Goal: Transaction & Acquisition: Purchase product/service

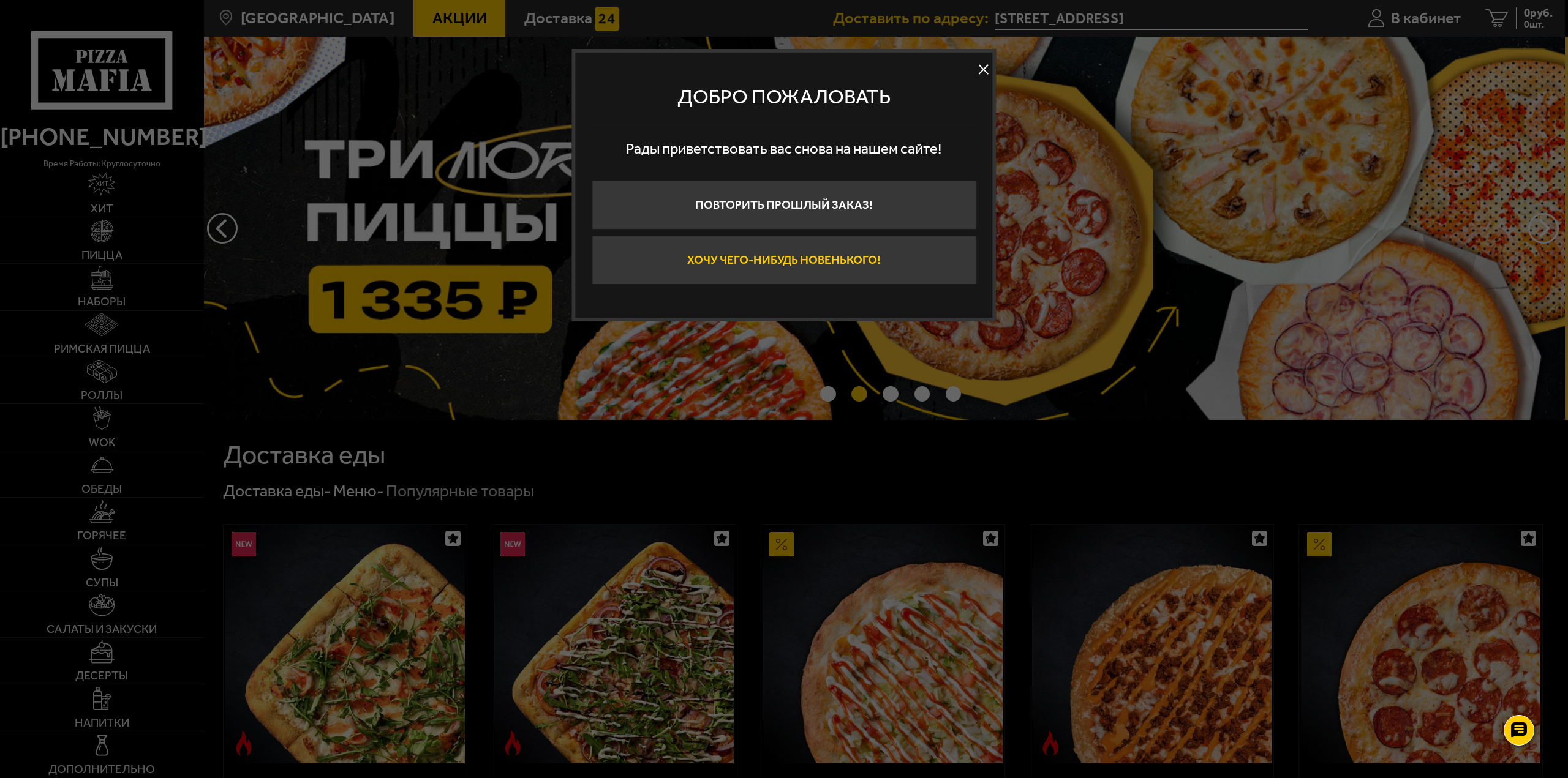
click at [871, 254] on button "Хочу чего-нибудь новенького!" at bounding box center [784, 259] width 385 height 49
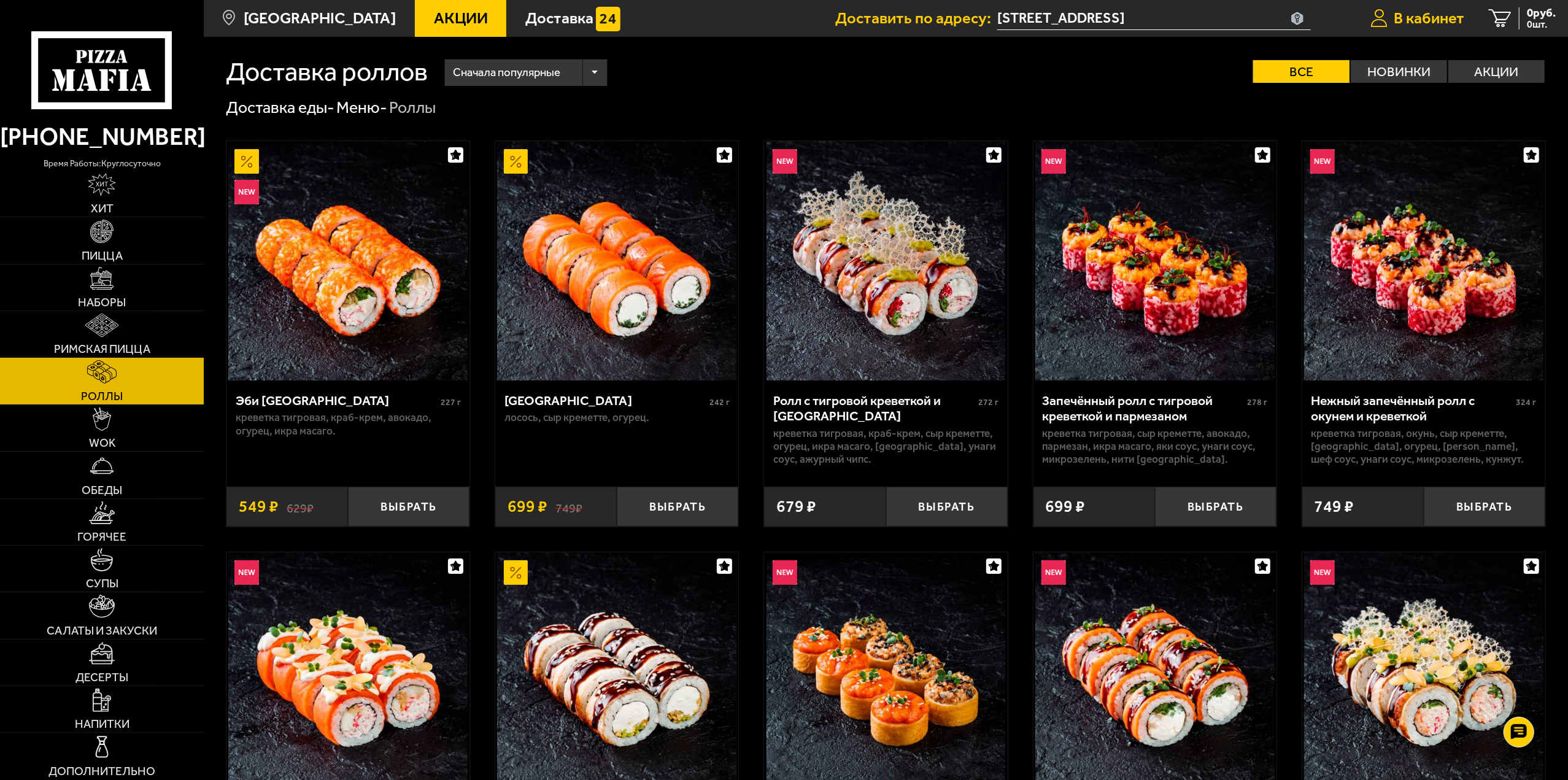
click at [1399, 6] on link "В кабинет" at bounding box center [1418, 18] width 119 height 37
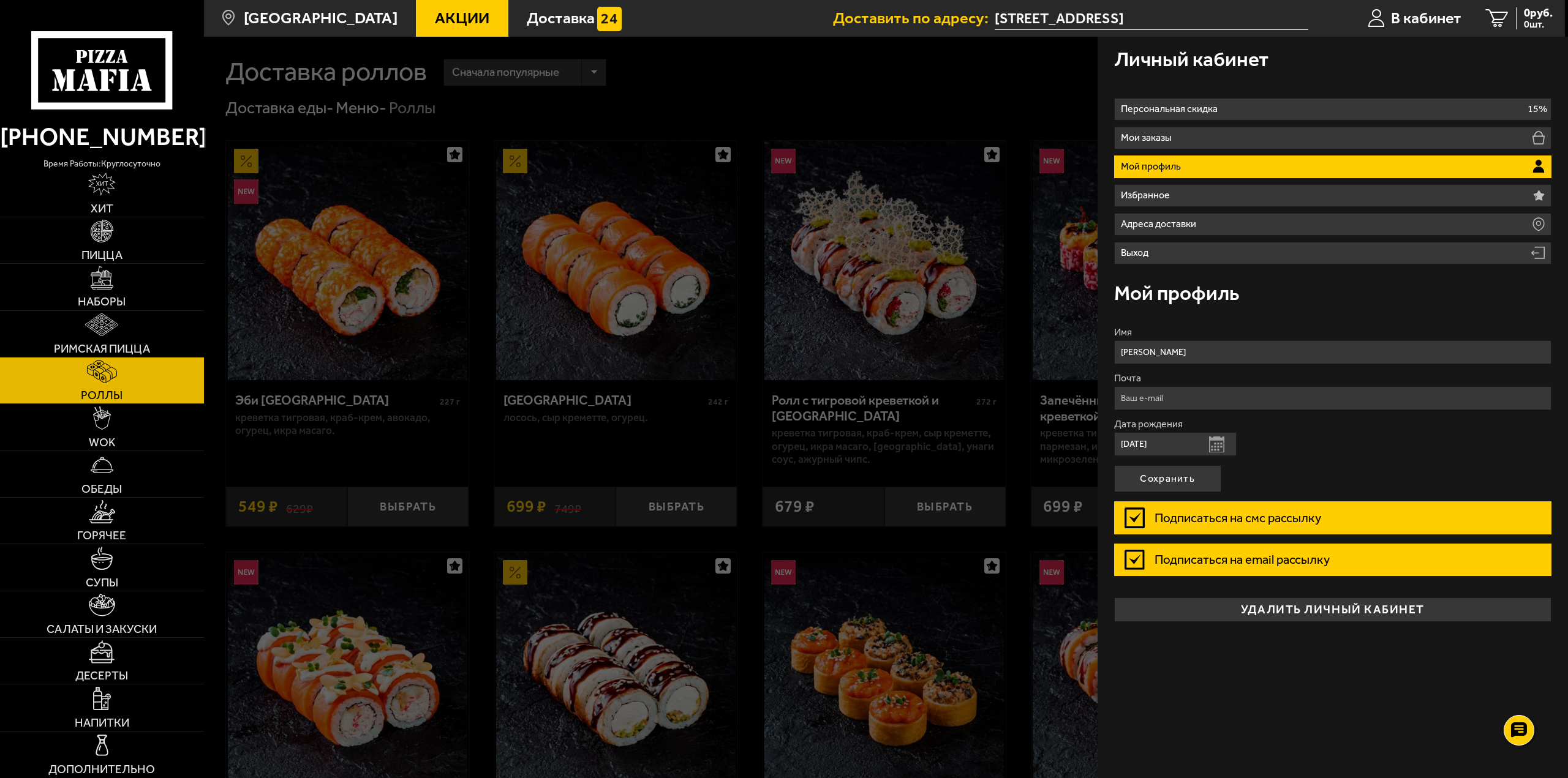
click at [687, 70] on div at bounding box center [988, 426] width 1568 height 778
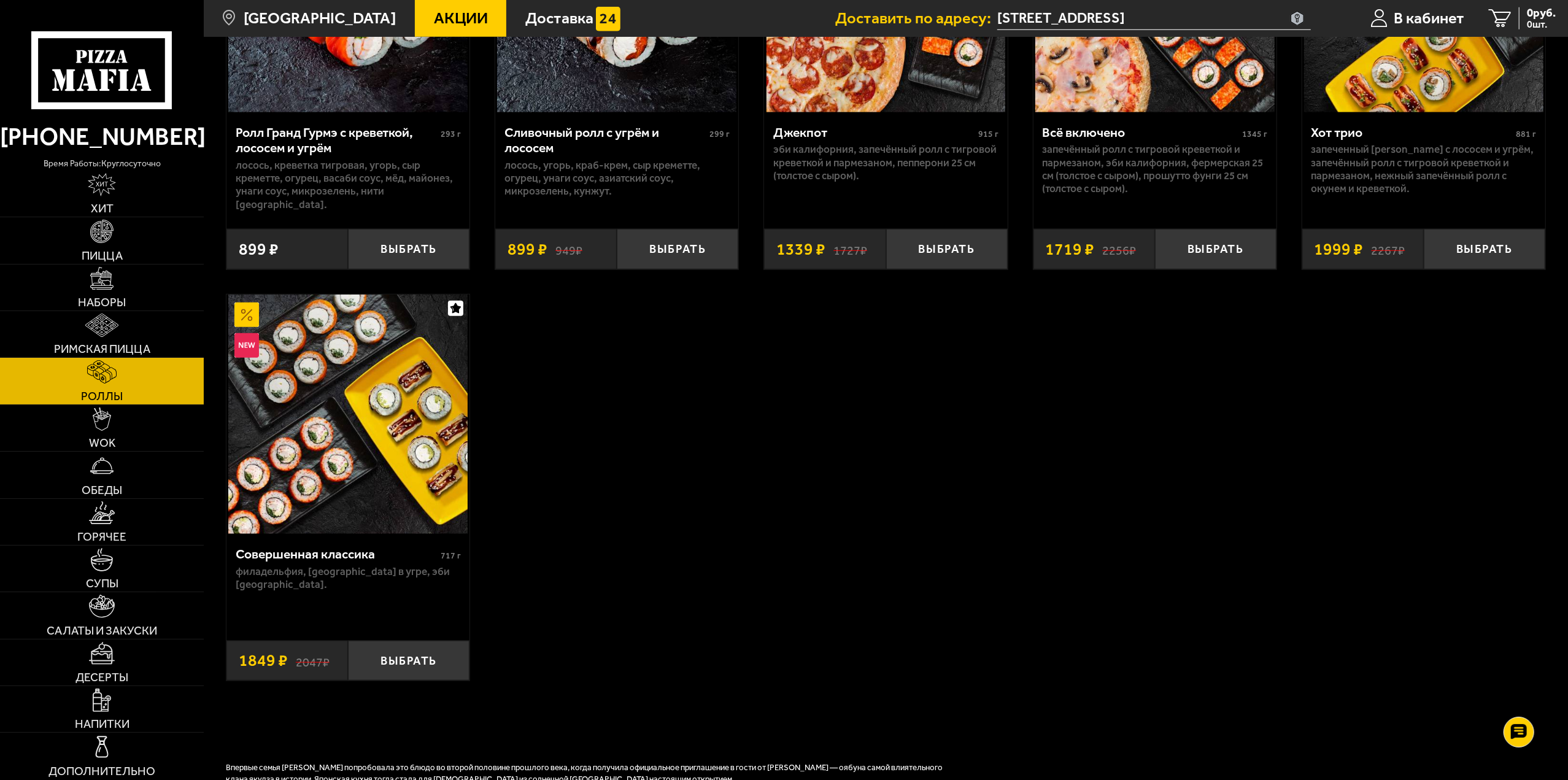
scroll to position [1105, 0]
click at [162, 433] on link "WOK" at bounding box center [101, 428] width 204 height 46
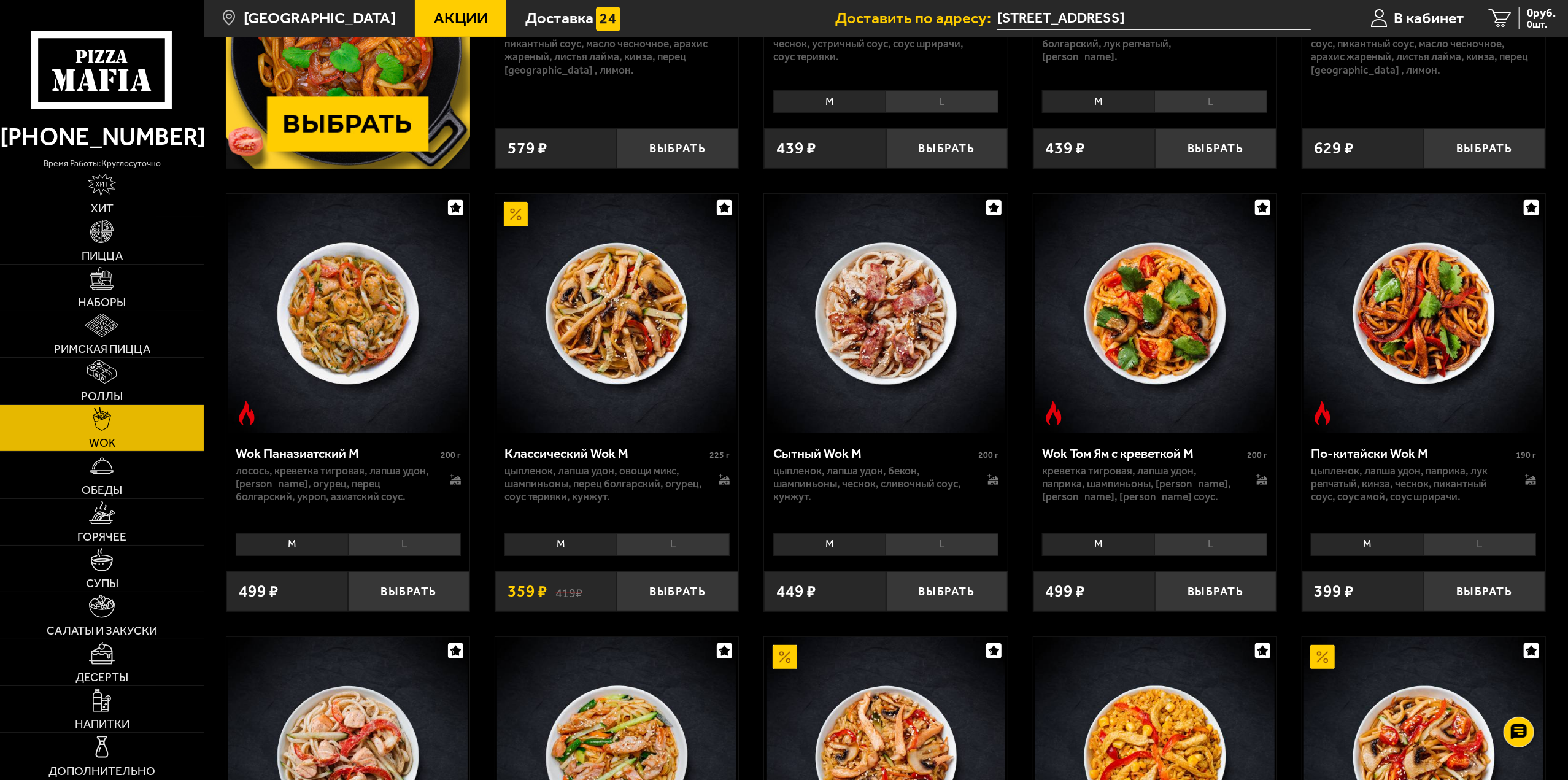
scroll to position [430, 0]
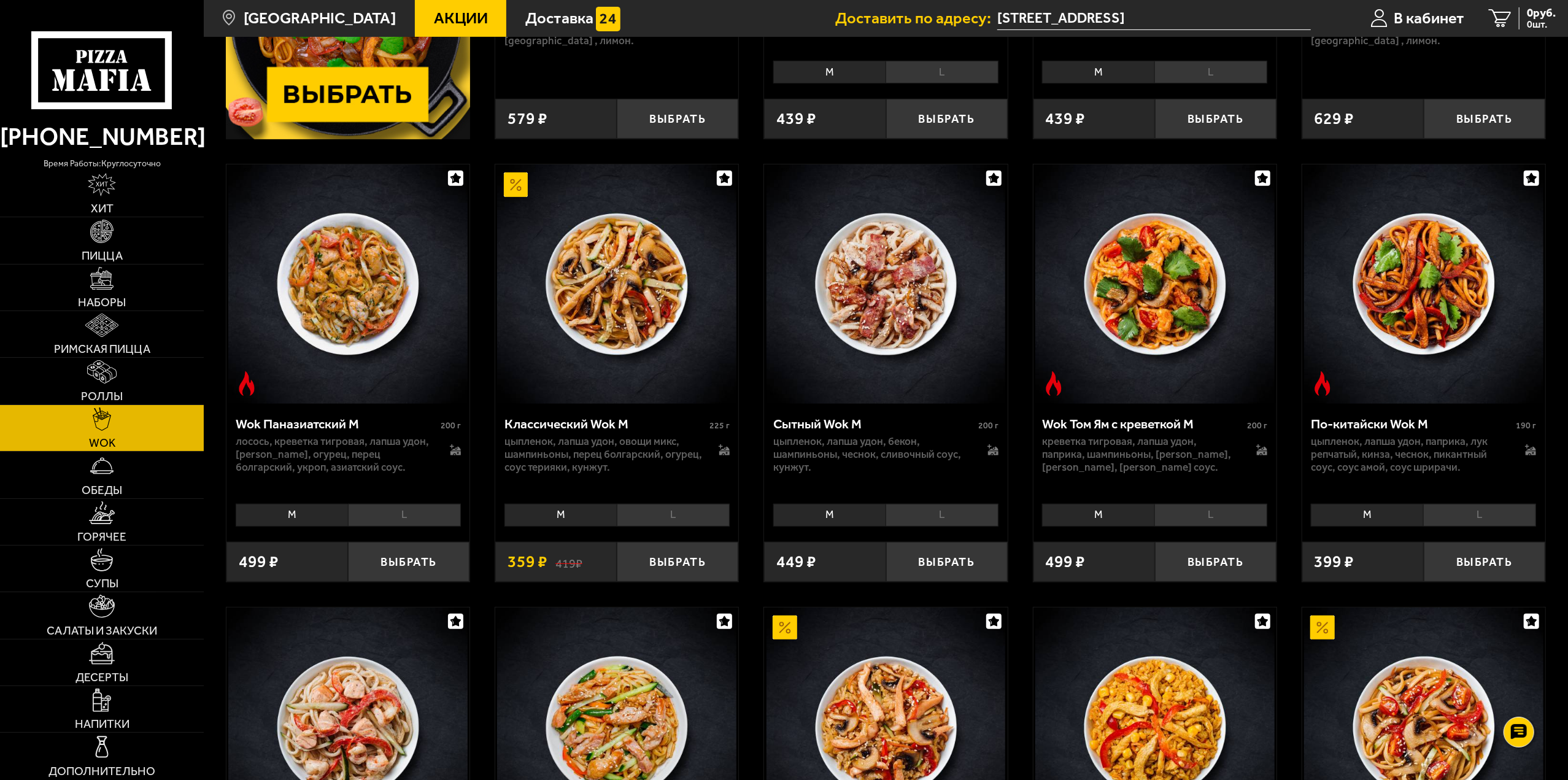
click at [939, 518] on li "L" at bounding box center [942, 515] width 113 height 23
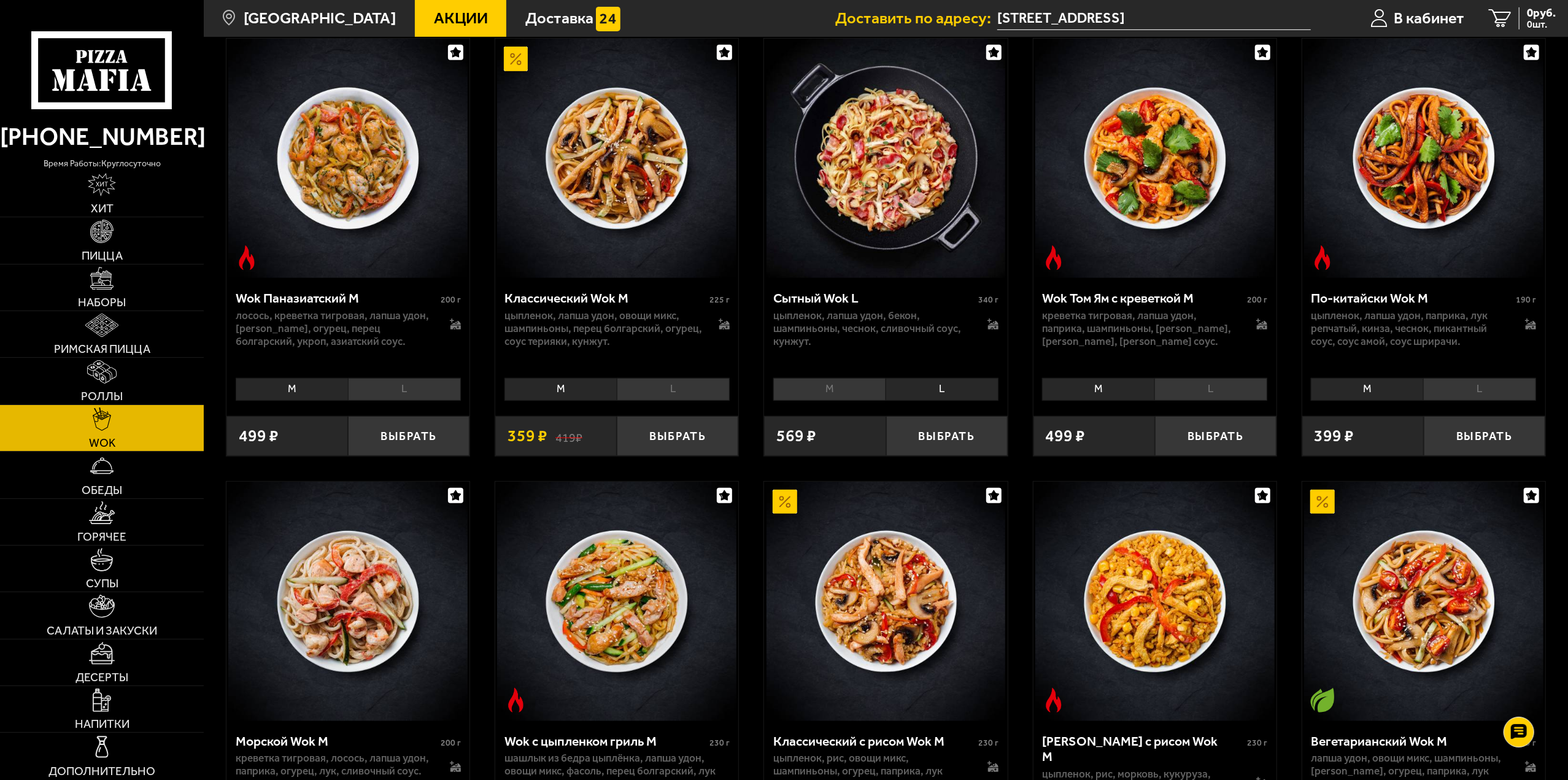
scroll to position [552, 0]
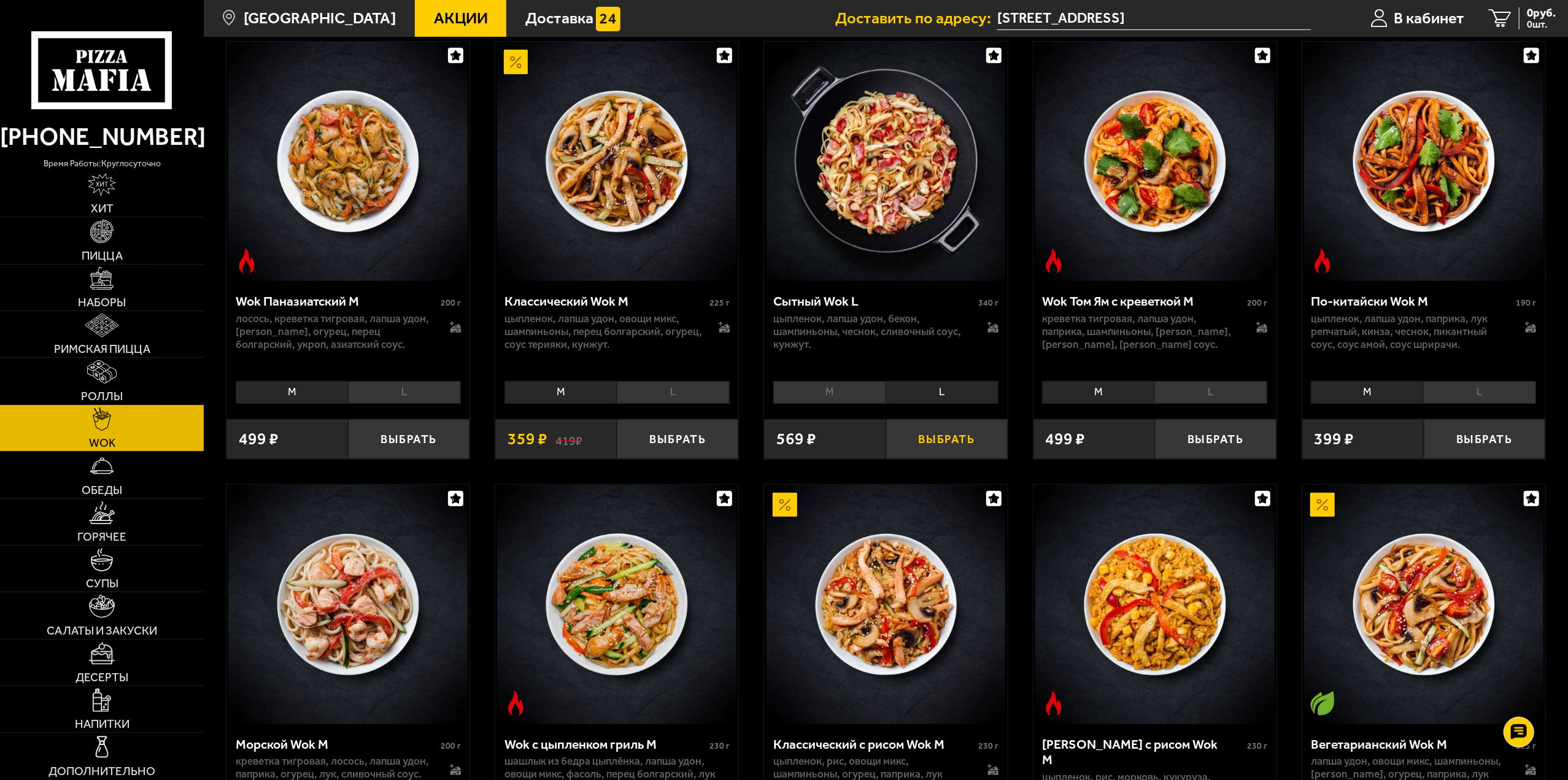
click at [951, 437] on button "Выбрать" at bounding box center [947, 439] width 122 height 40
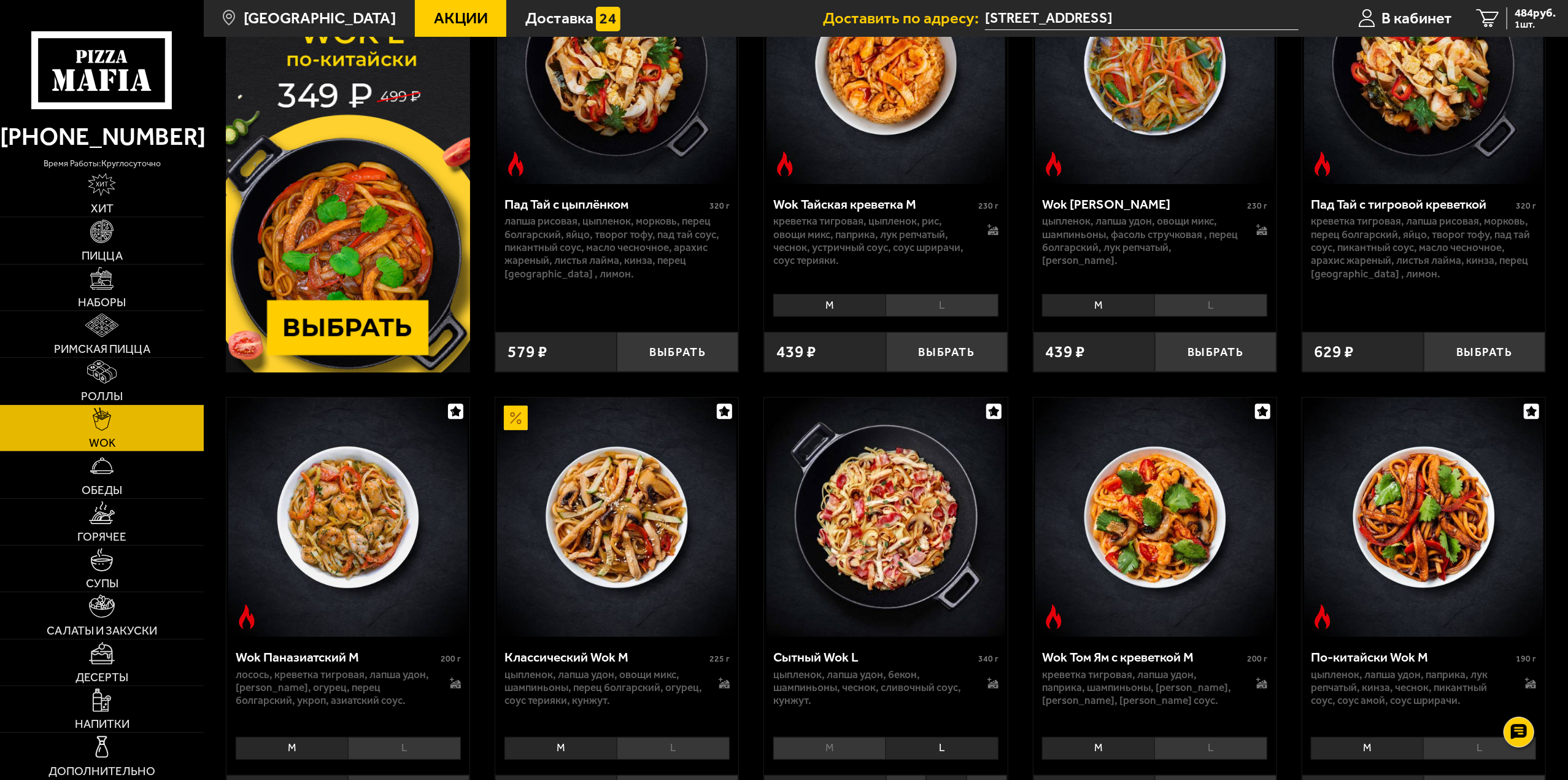
scroll to position [246, 0]
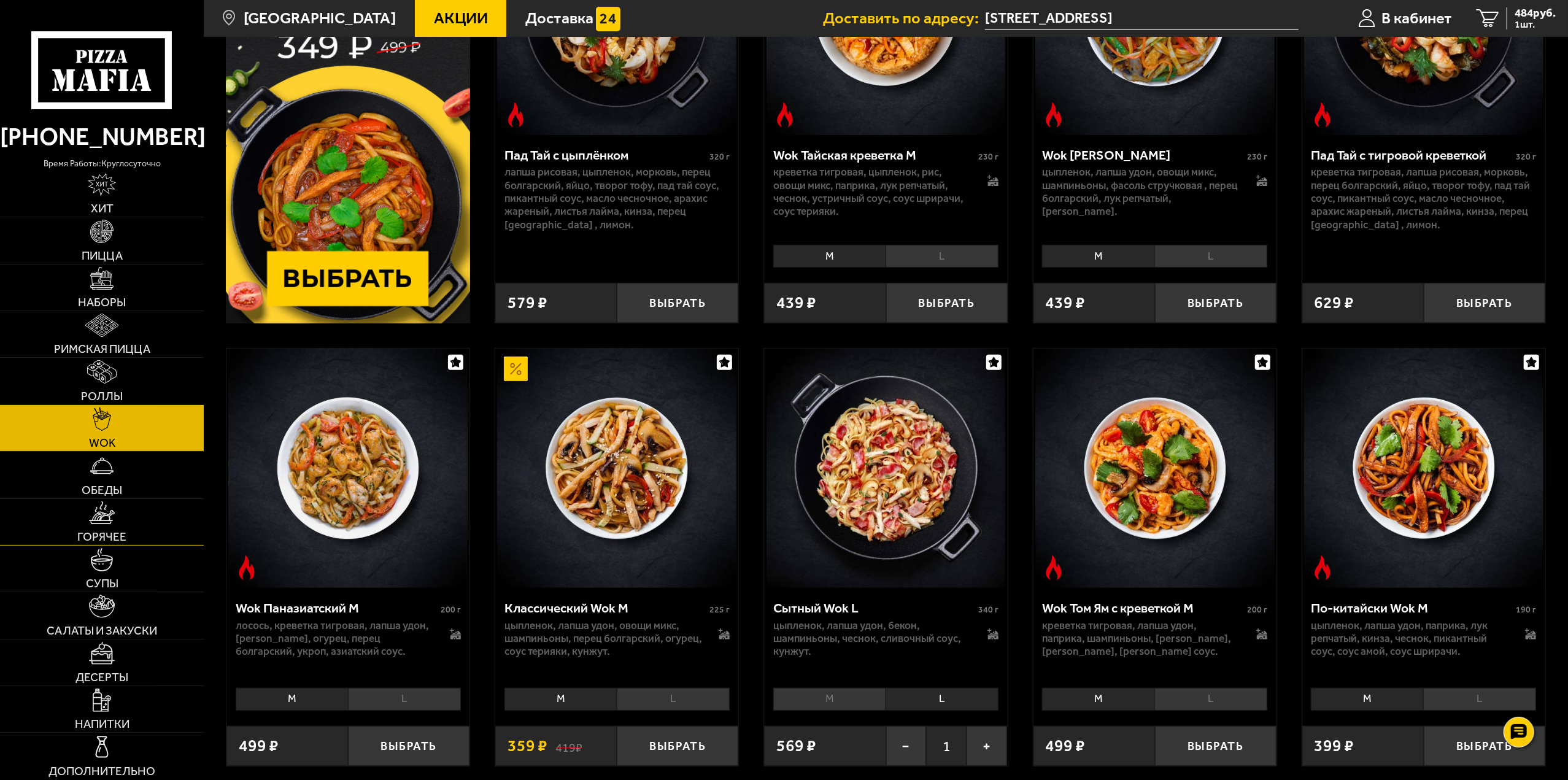
click at [115, 511] on img at bounding box center [101, 512] width 26 height 23
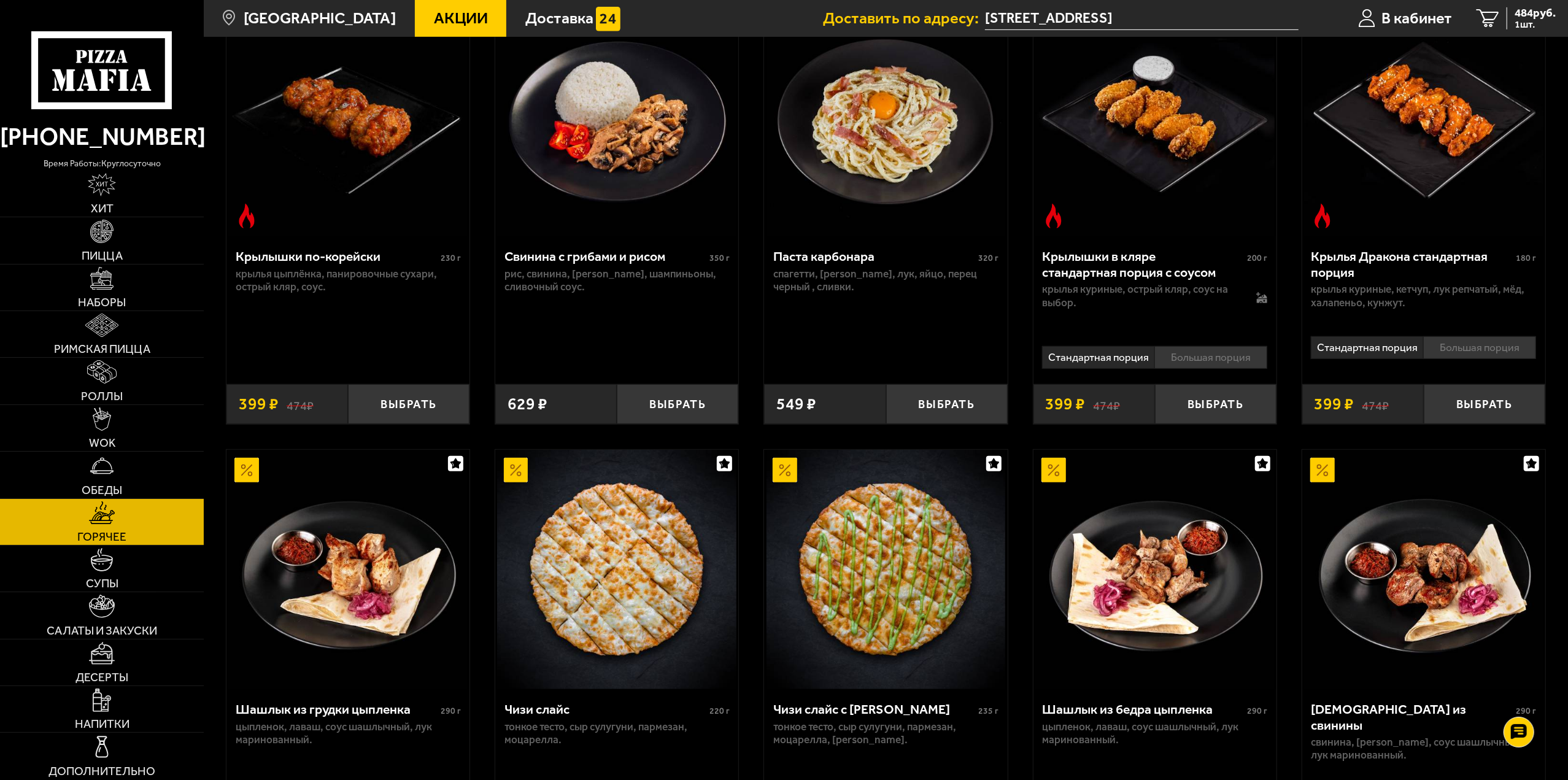
scroll to position [736, 0]
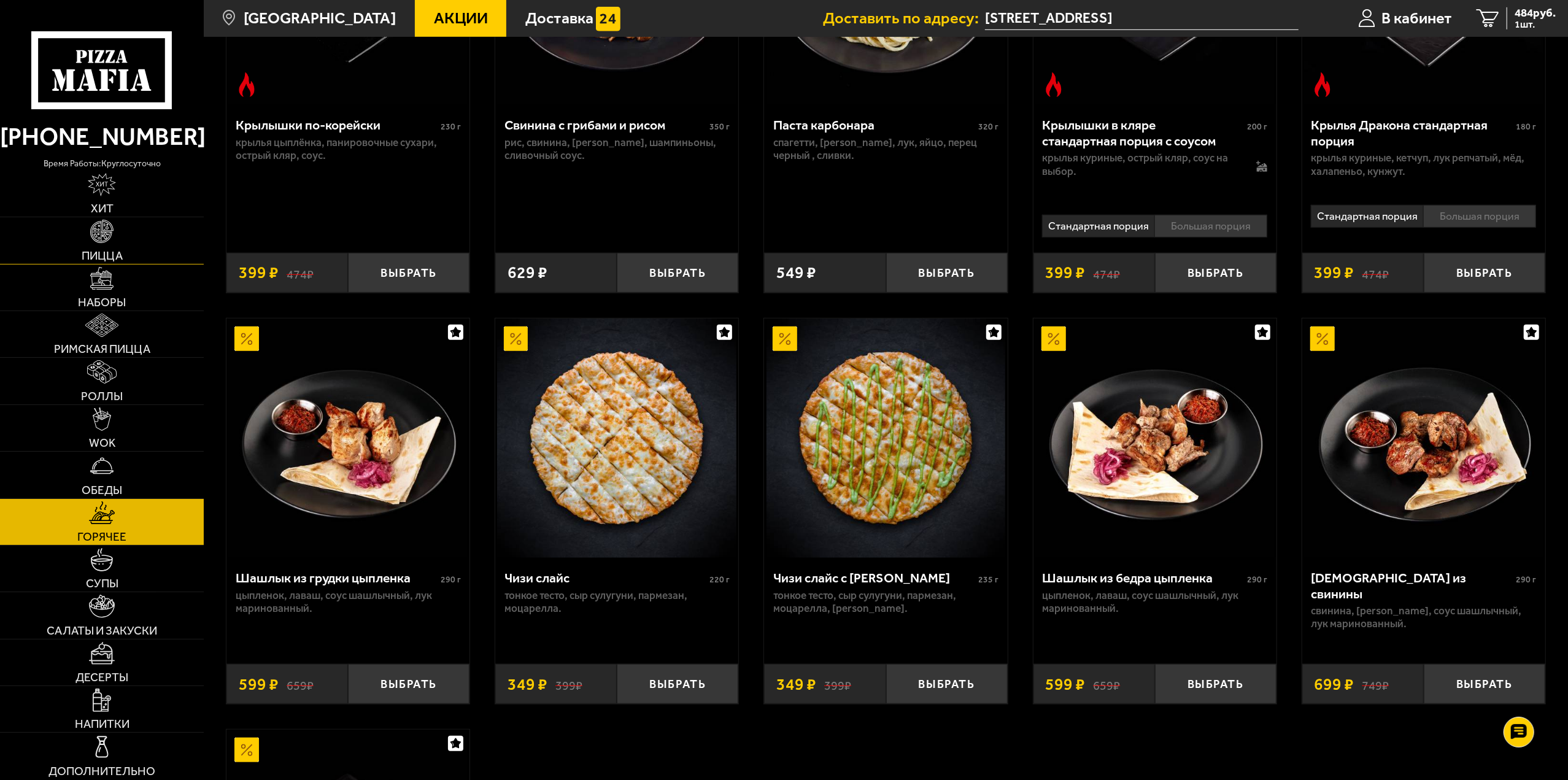
click at [156, 247] on link "Пицца" at bounding box center [101, 240] width 204 height 46
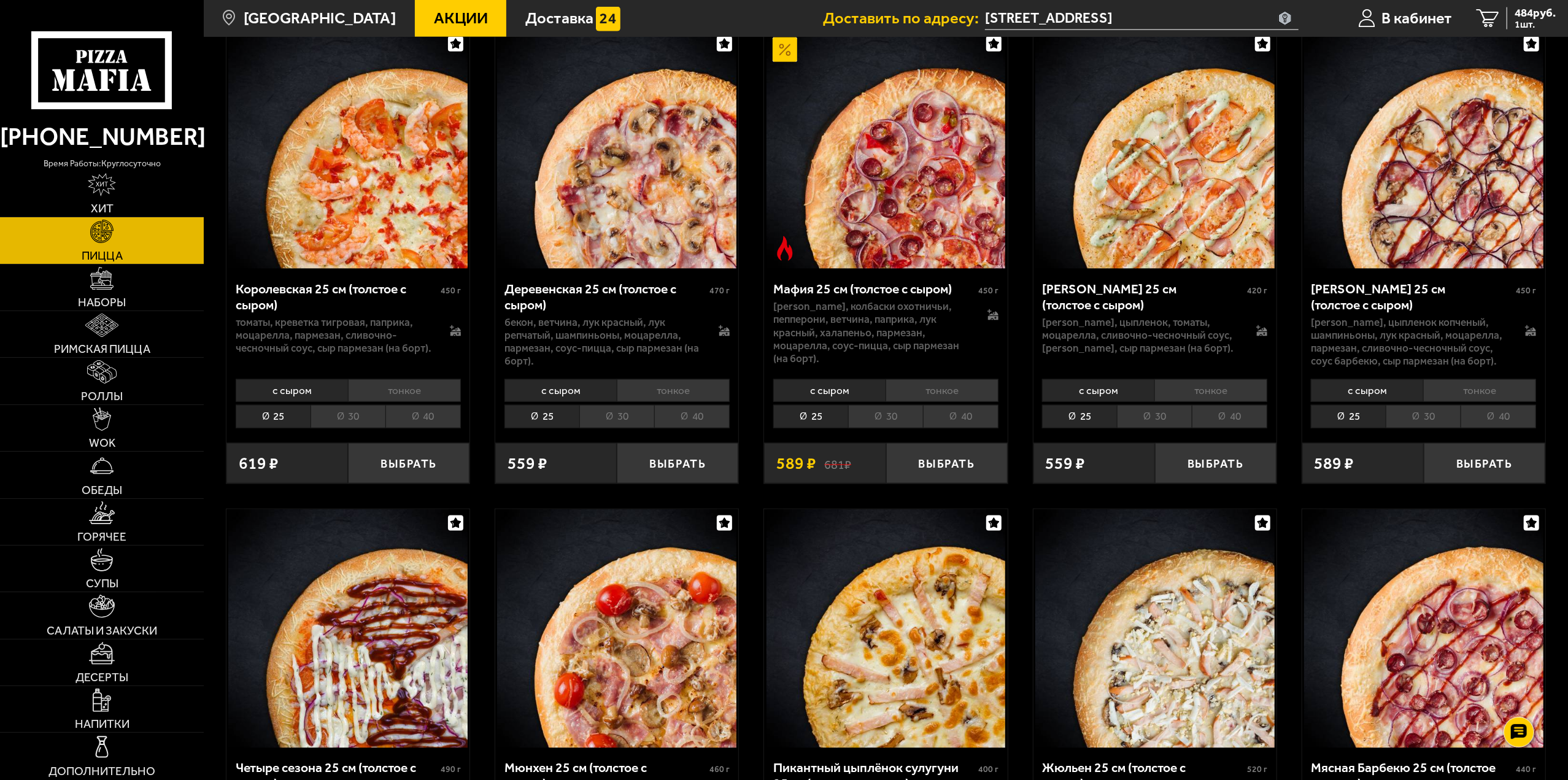
scroll to position [1596, 0]
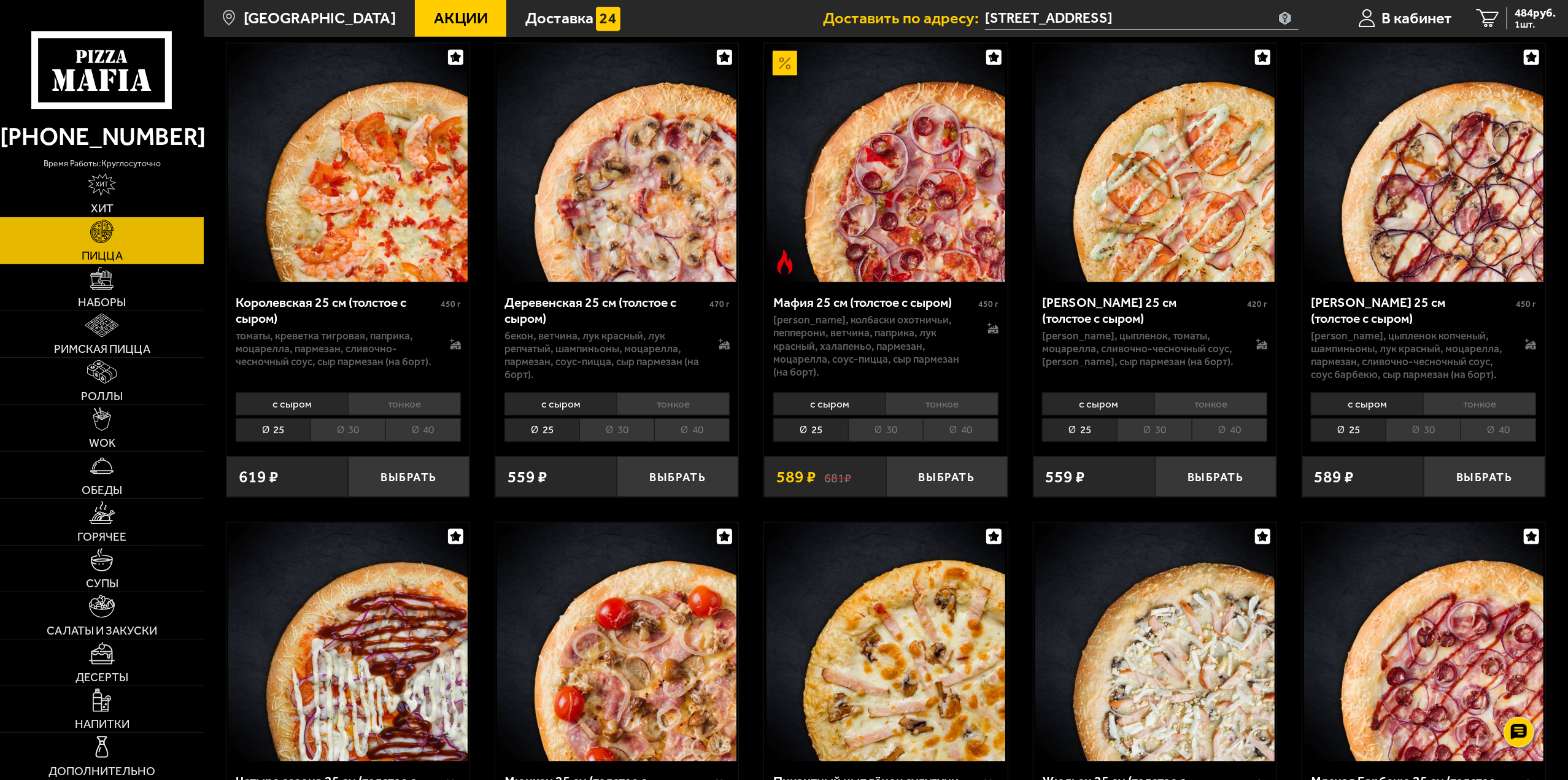
click at [1479, 404] on li "тонкое" at bounding box center [1479, 404] width 113 height 23
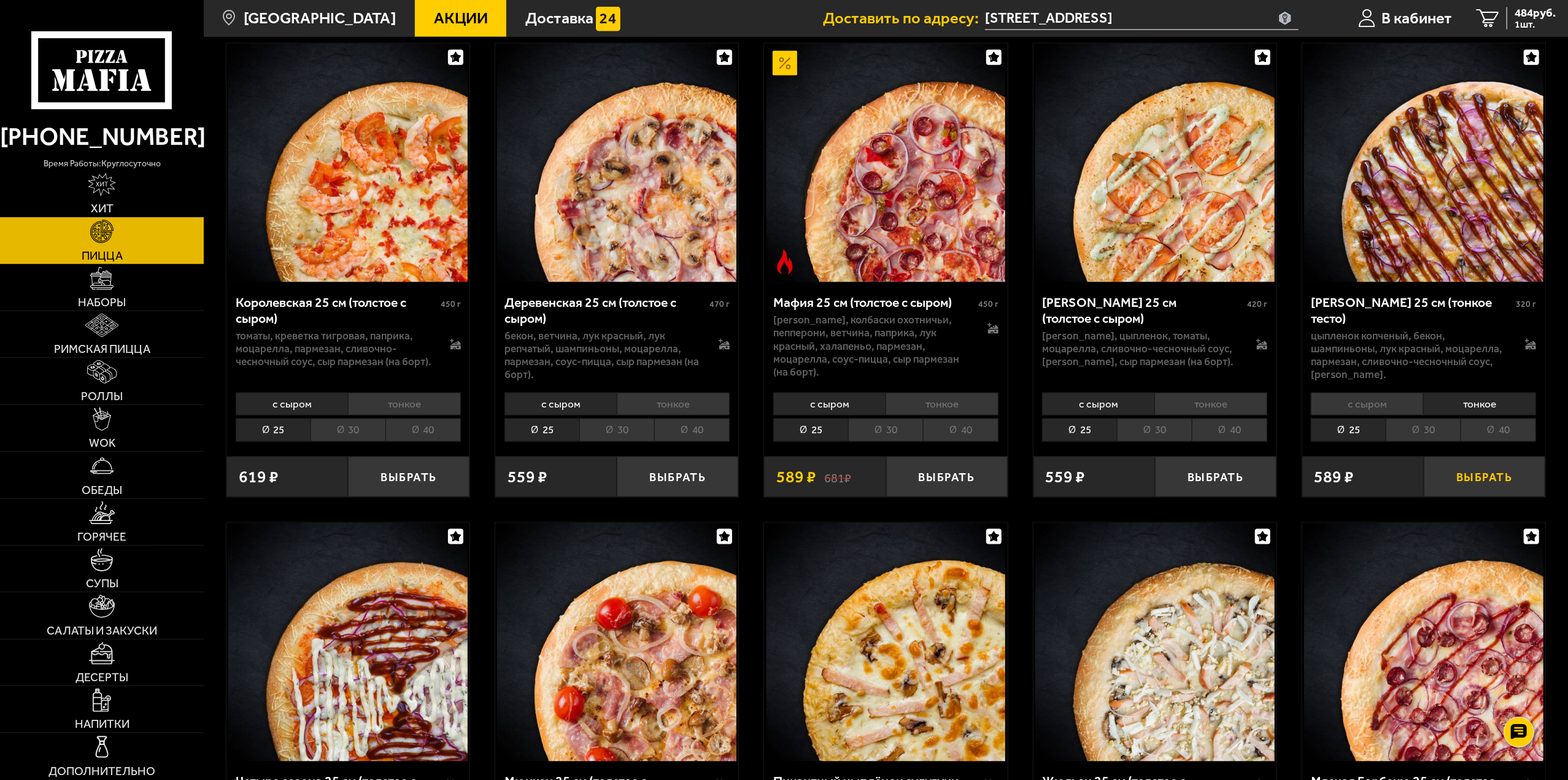
click at [1472, 479] on button "Выбрать" at bounding box center [1485, 476] width 122 height 40
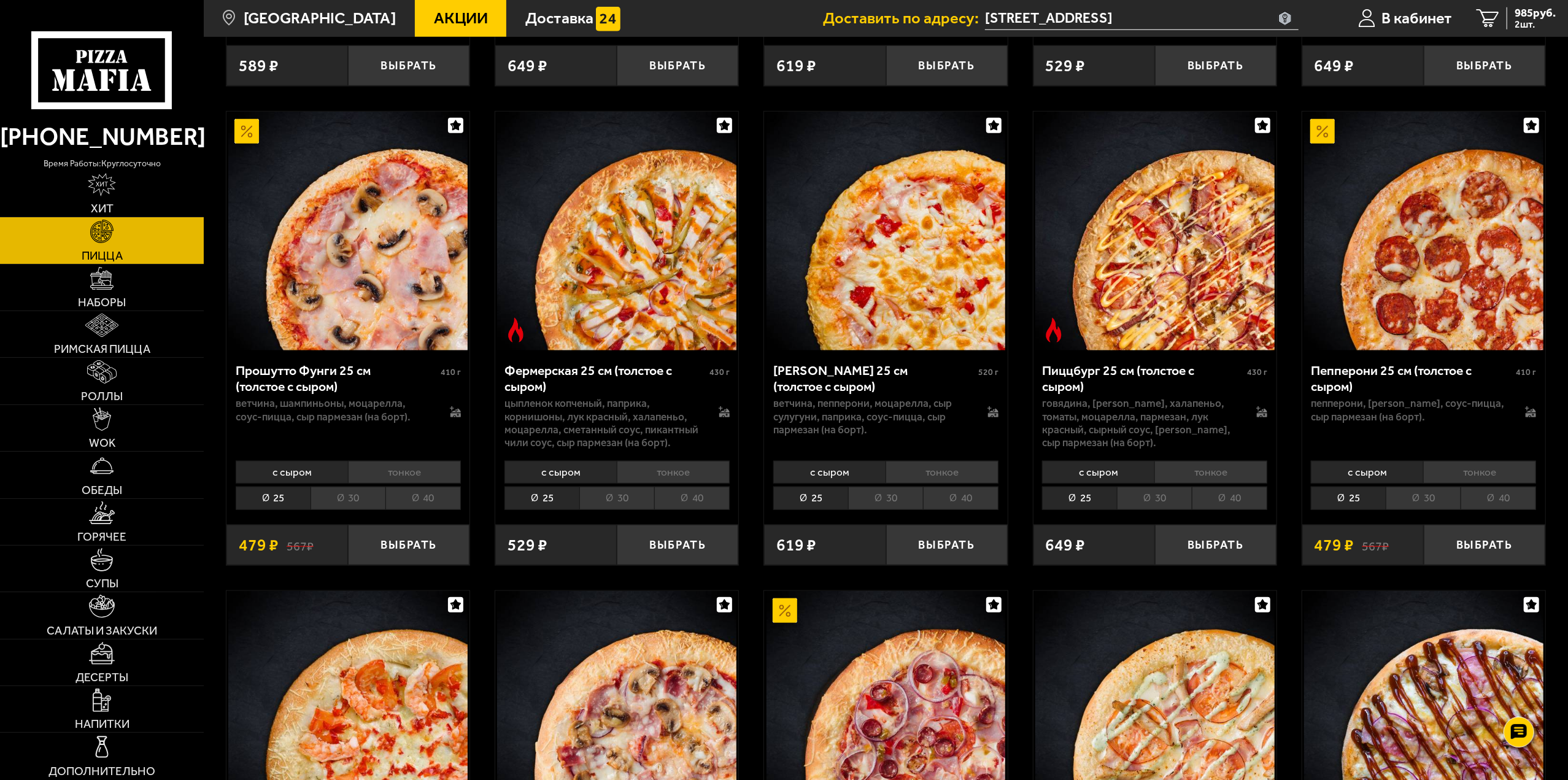
scroll to position [1044, 0]
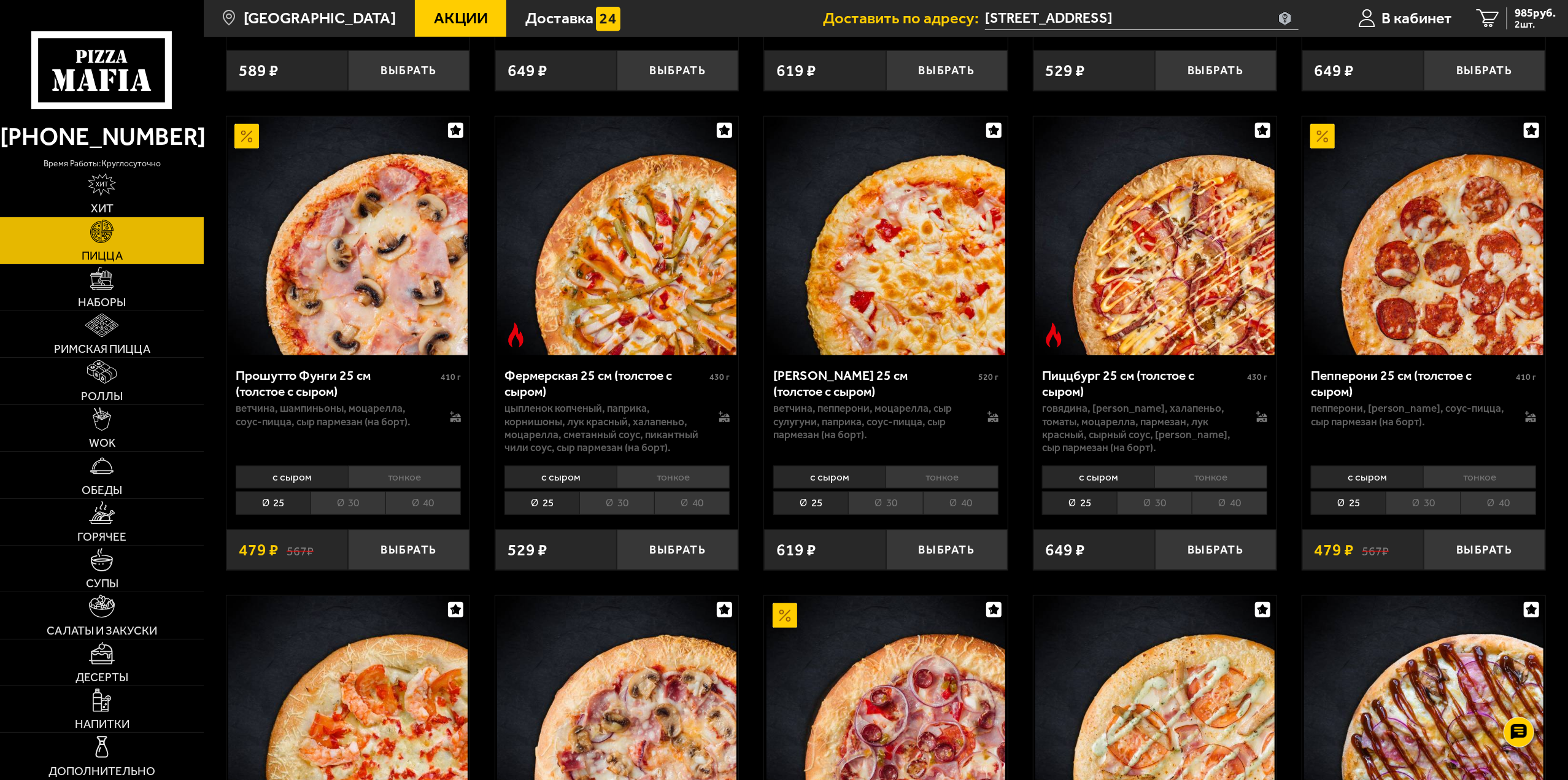
click at [1193, 476] on li "тонкое" at bounding box center [1210, 477] width 113 height 23
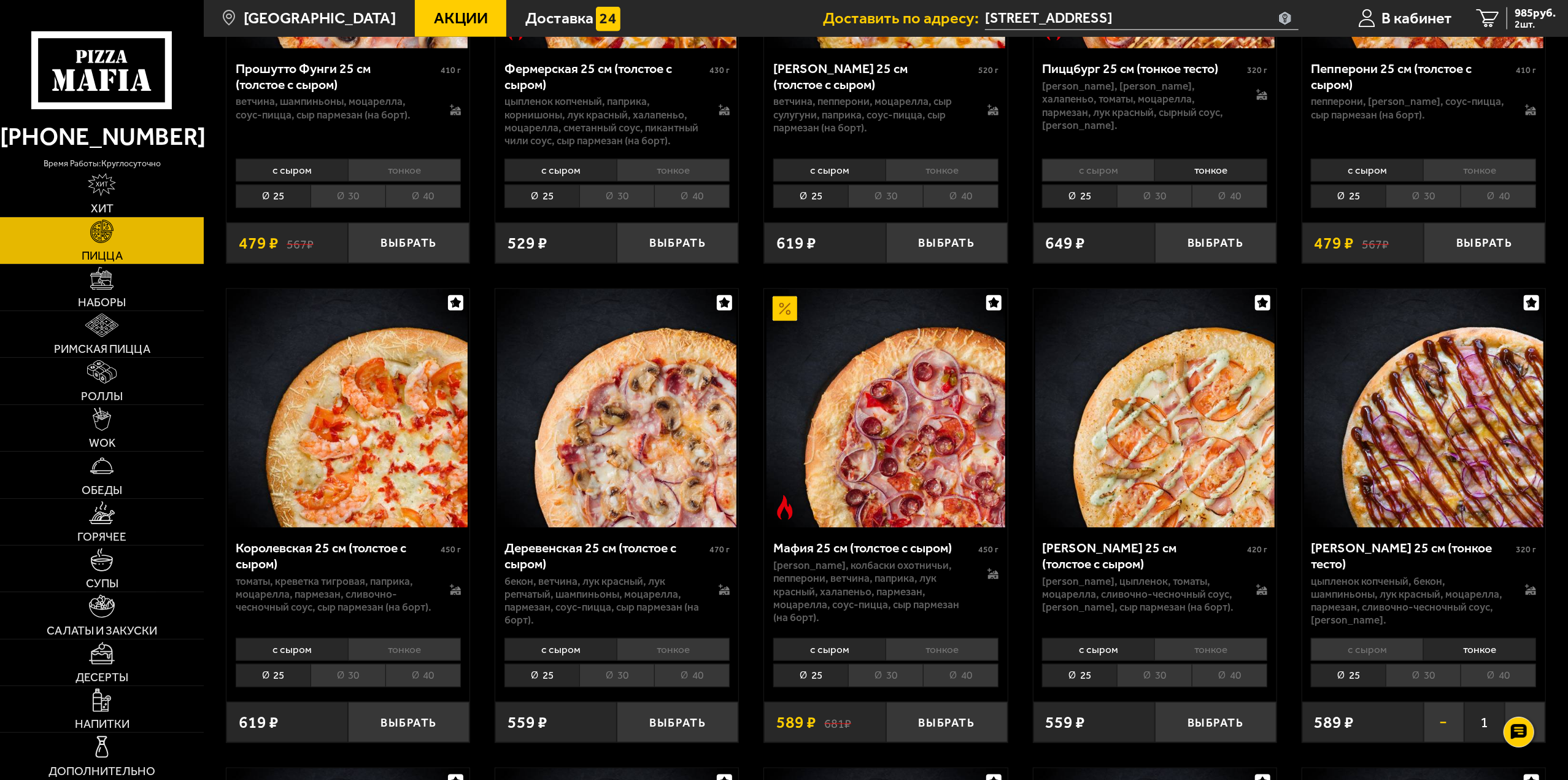
scroll to position [1412, 0]
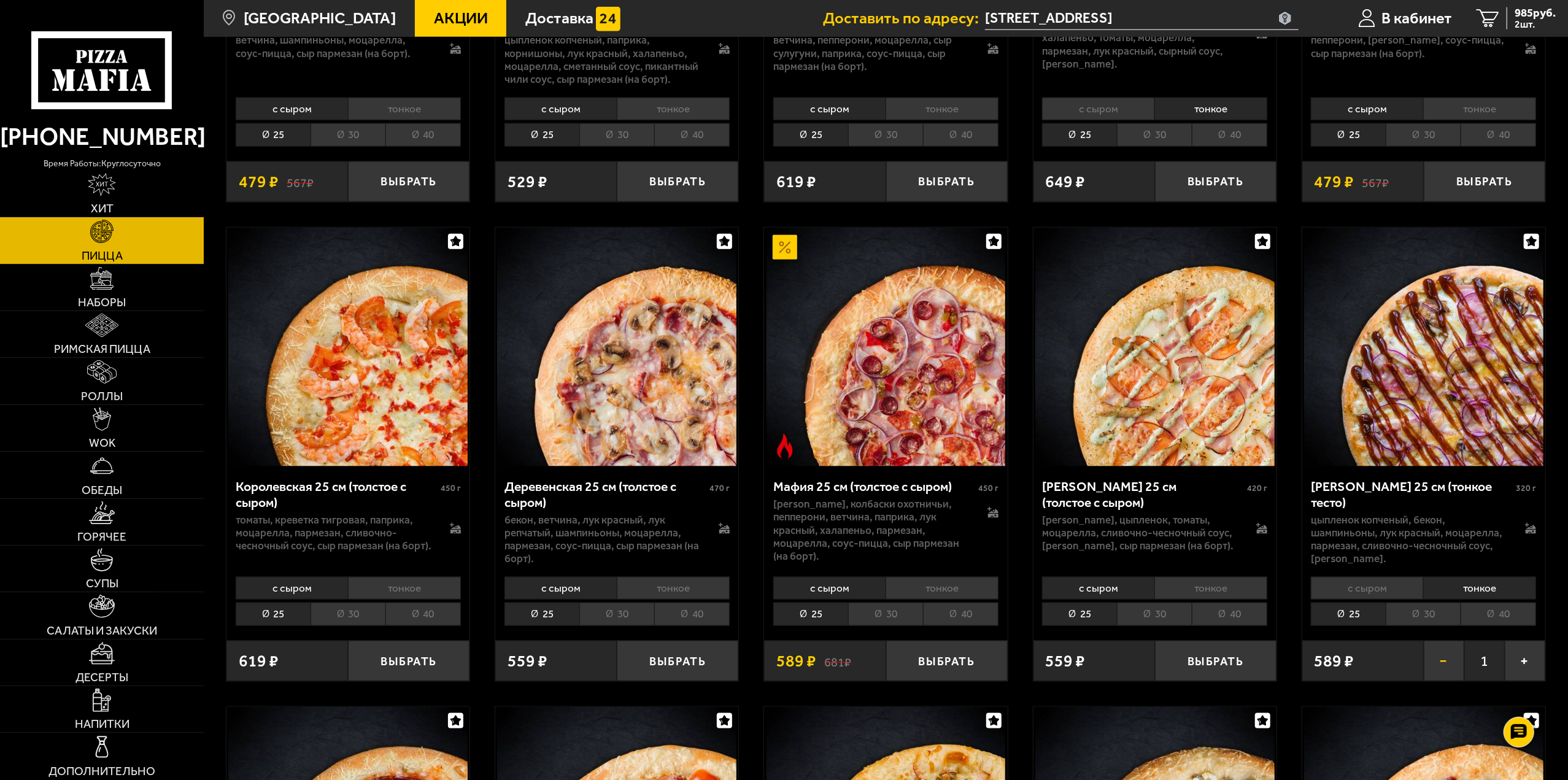
click at [1441, 661] on button "−" at bounding box center [1444, 661] width 41 height 40
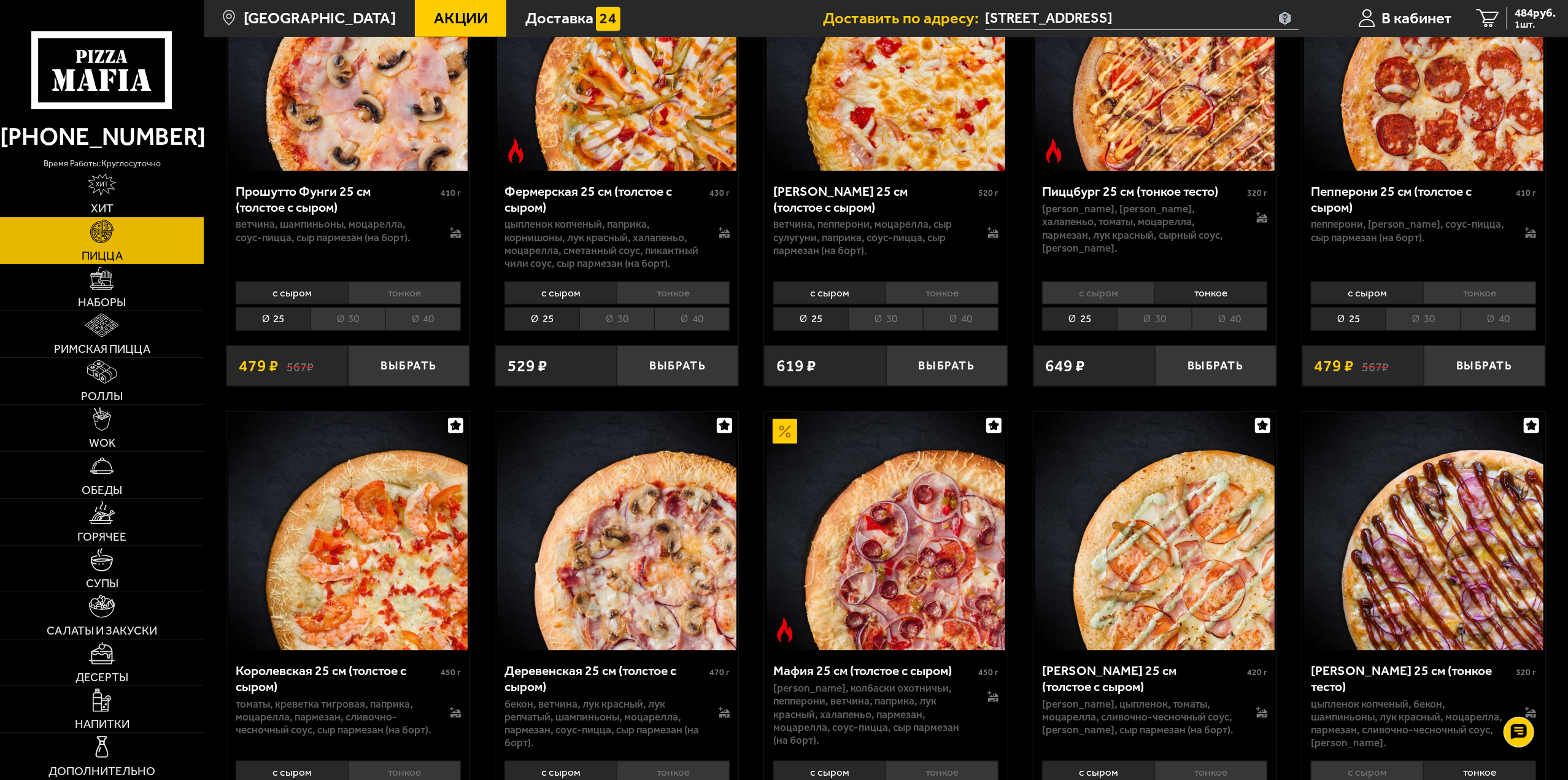
scroll to position [1166, 0]
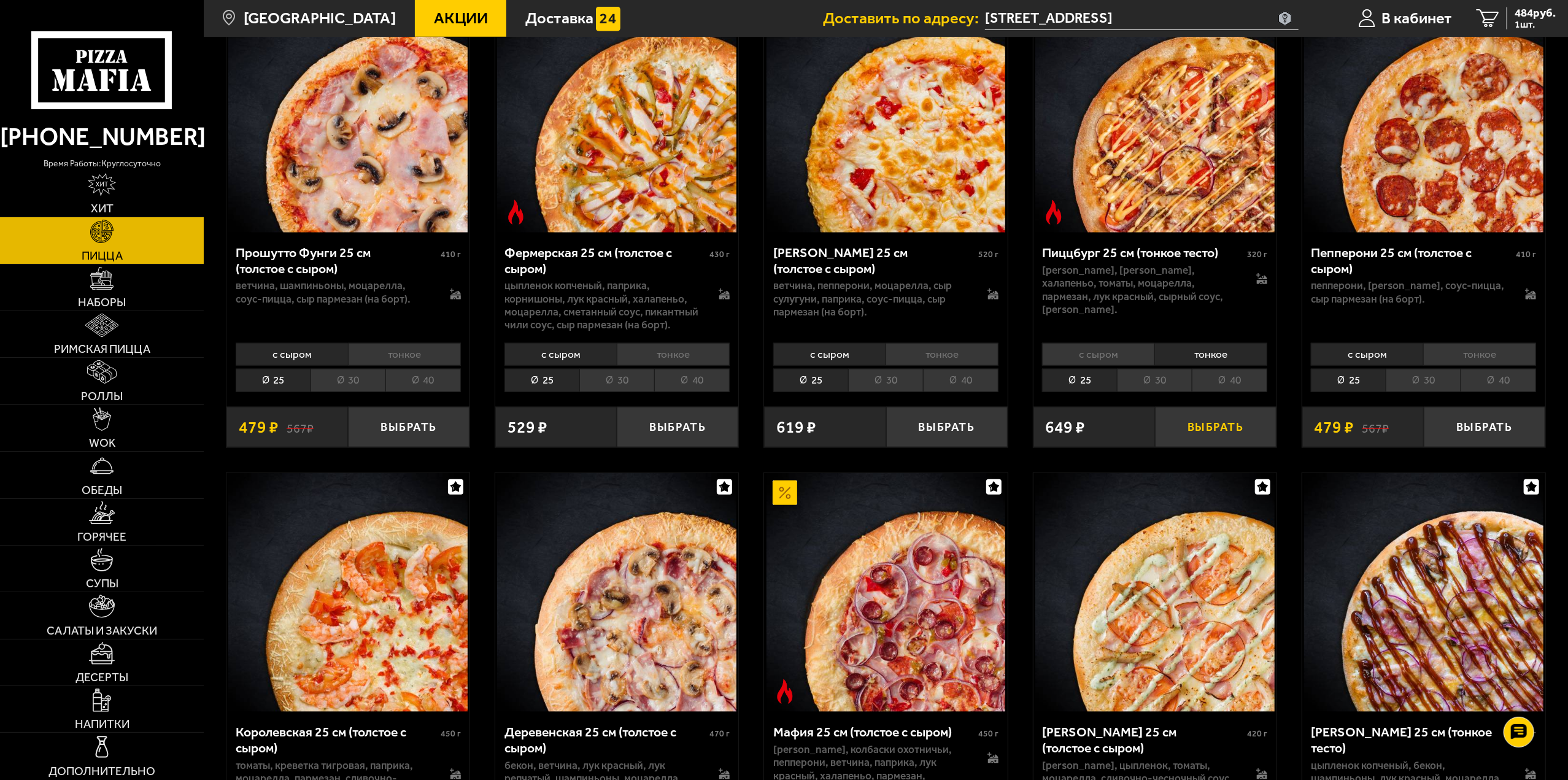
click at [1203, 425] on button "Выбрать" at bounding box center [1216, 427] width 122 height 40
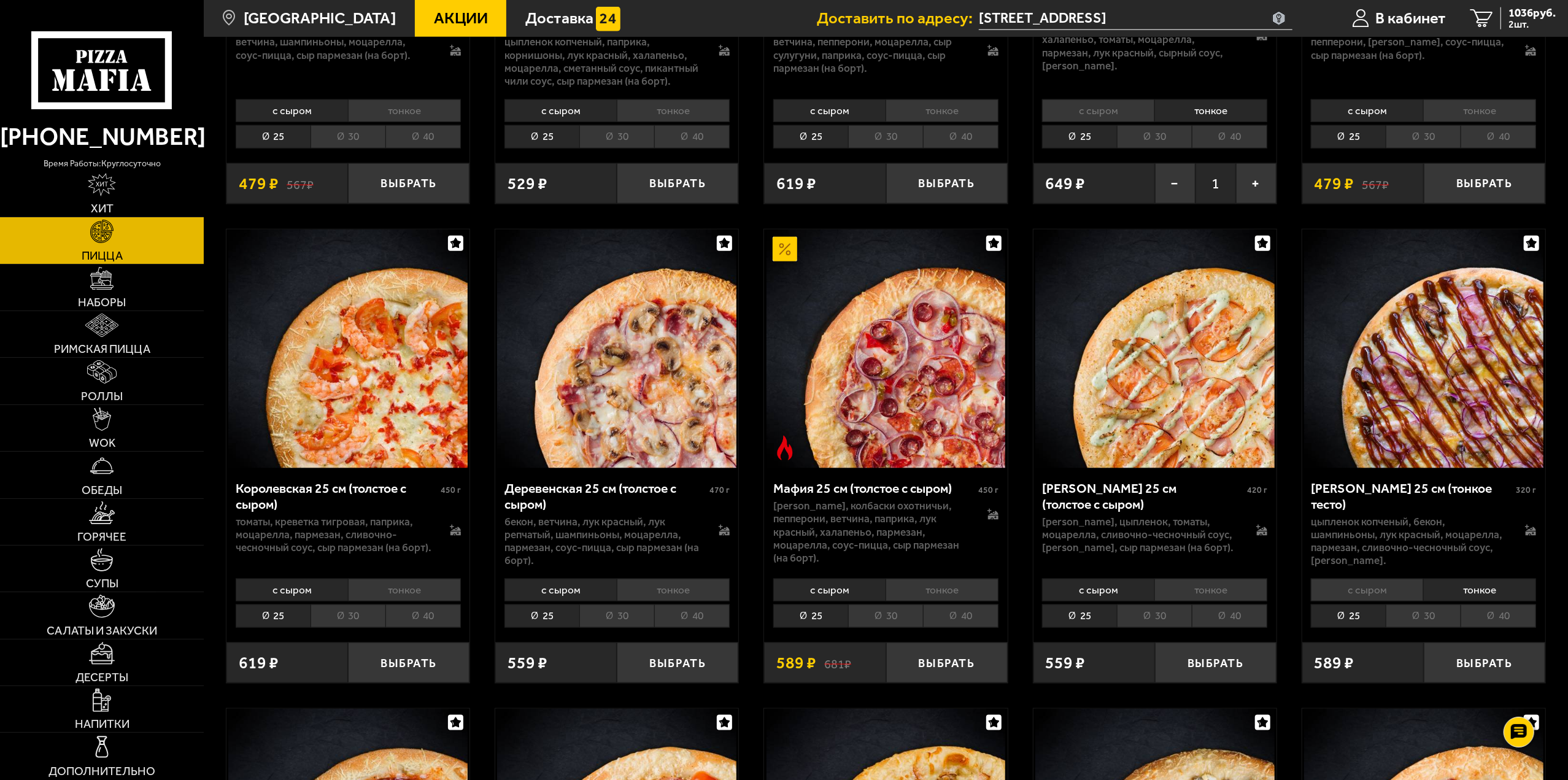
scroll to position [1412, 0]
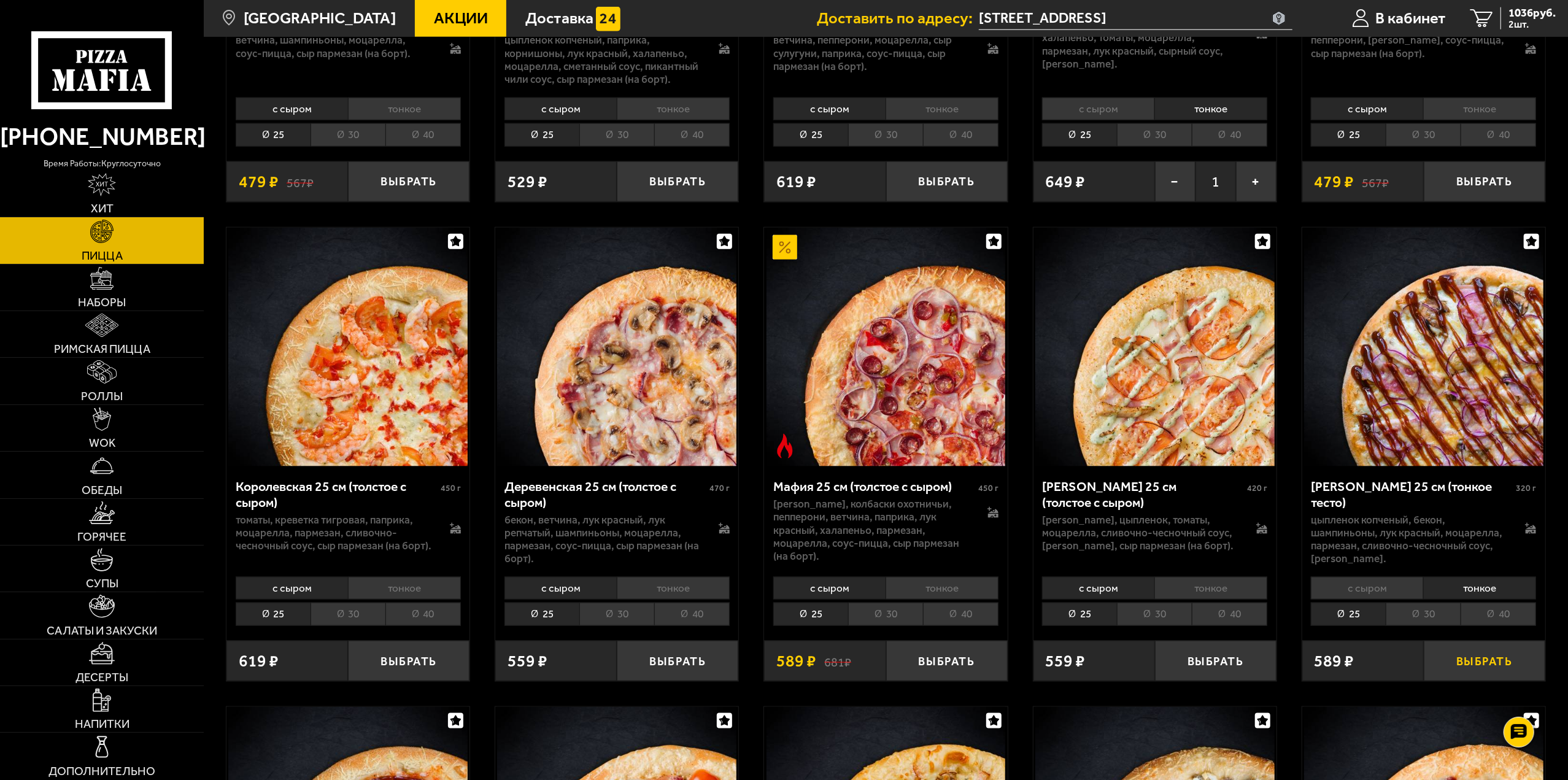
click at [1459, 661] on button "Выбрать" at bounding box center [1485, 661] width 122 height 40
click at [129, 699] on link "Напитки" at bounding box center [101, 709] width 204 height 46
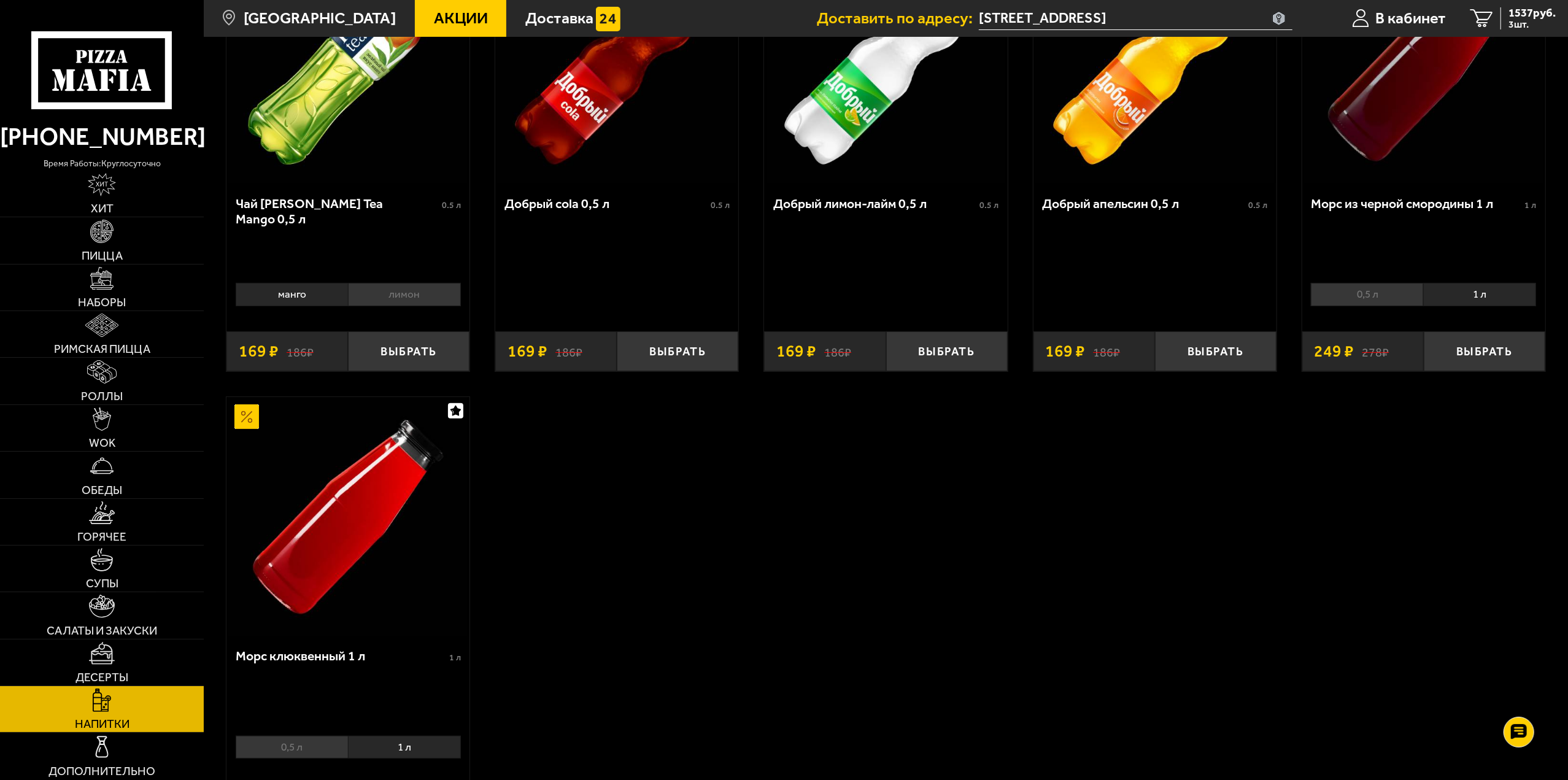
scroll to position [246, 0]
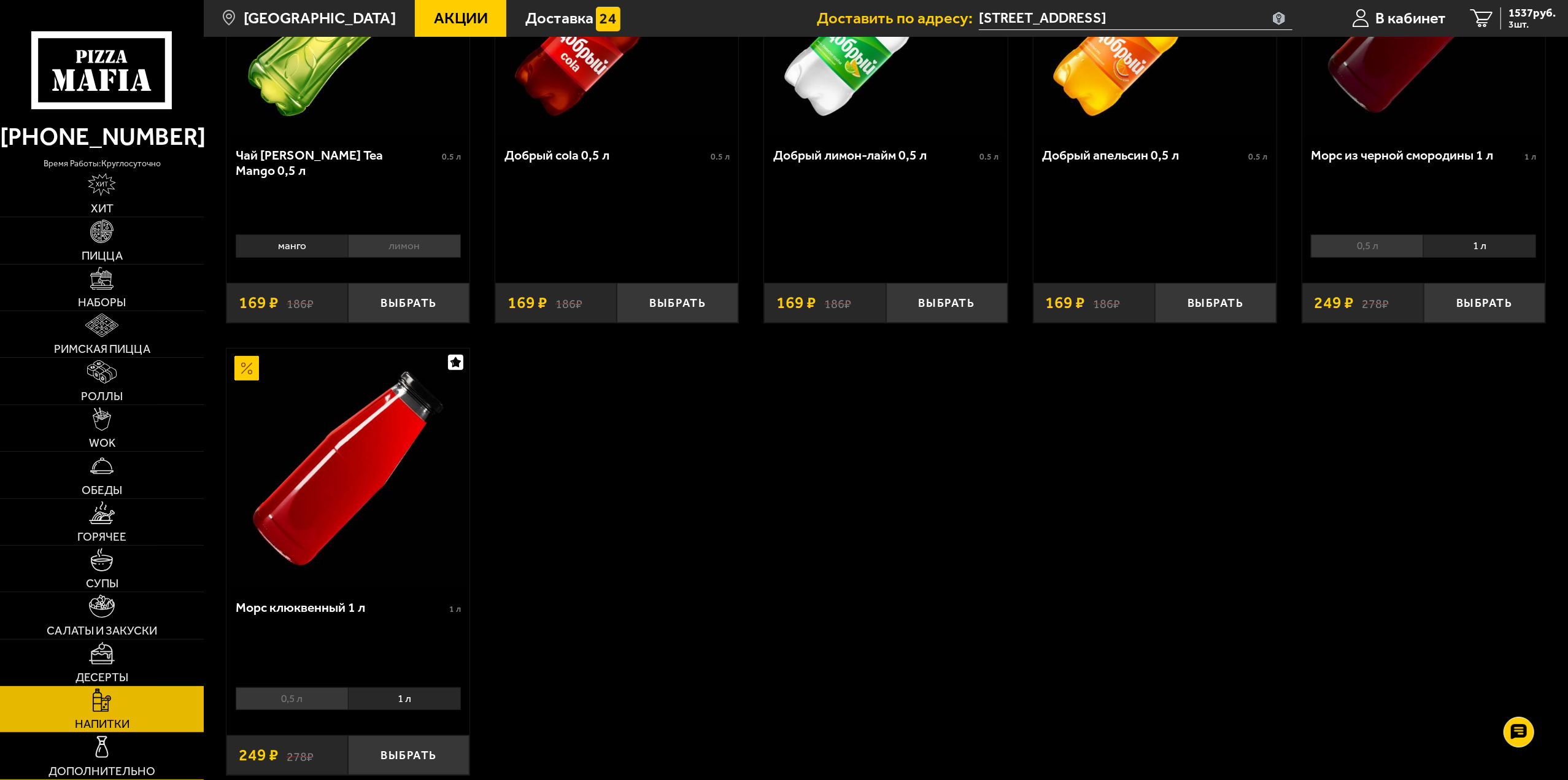
click at [132, 741] on link "Дополнительно" at bounding box center [101, 755] width 204 height 46
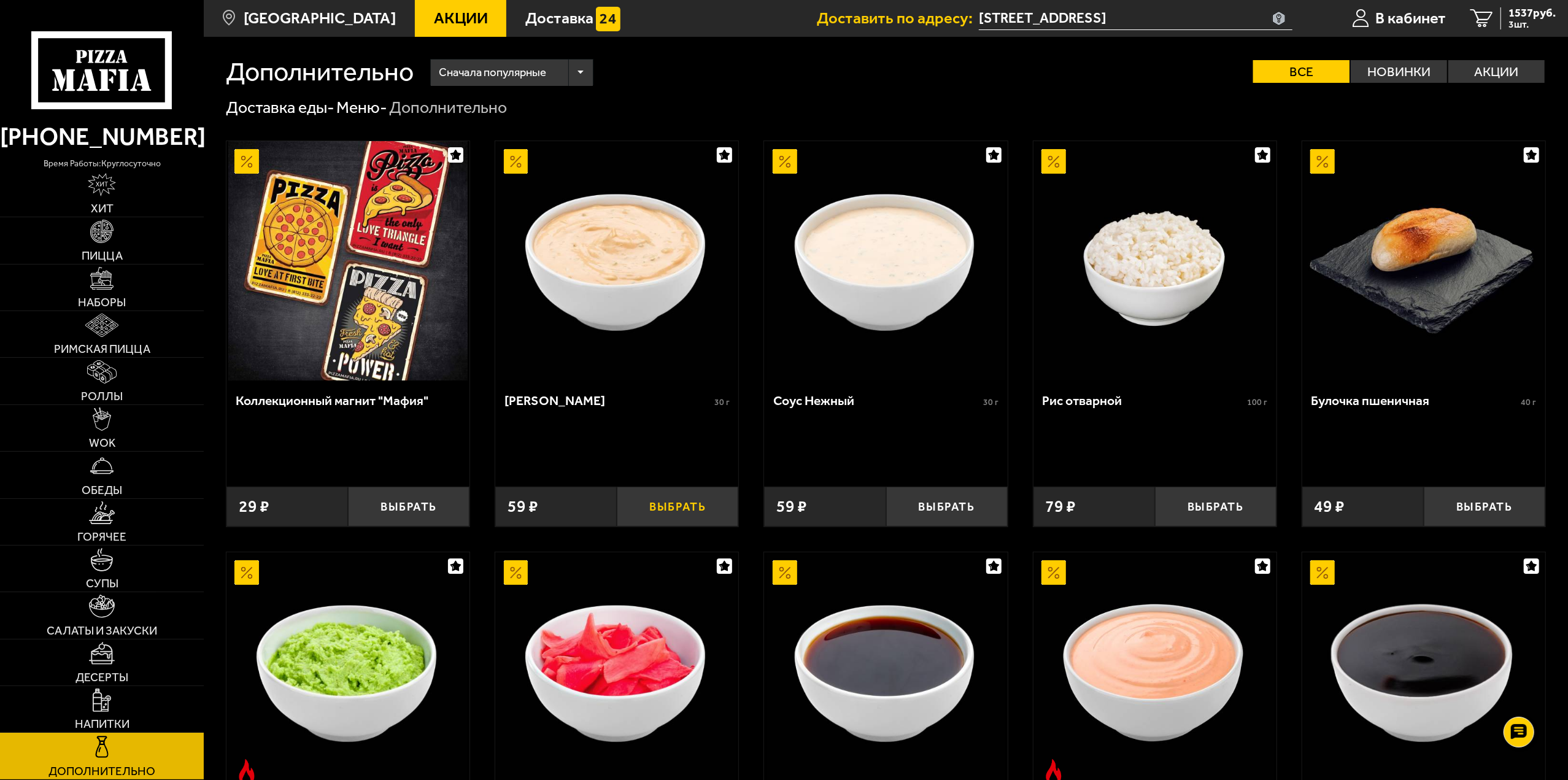
click at [707, 505] on button "Выбрать" at bounding box center [678, 506] width 122 height 40
click at [962, 507] on button "Выбрать" at bounding box center [947, 506] width 122 height 40
click at [730, 498] on button "+" at bounding box center [718, 506] width 41 height 40
click at [983, 509] on button "+" at bounding box center [986, 506] width 41 height 40
click at [116, 199] on link "Хит" at bounding box center [101, 193] width 204 height 46
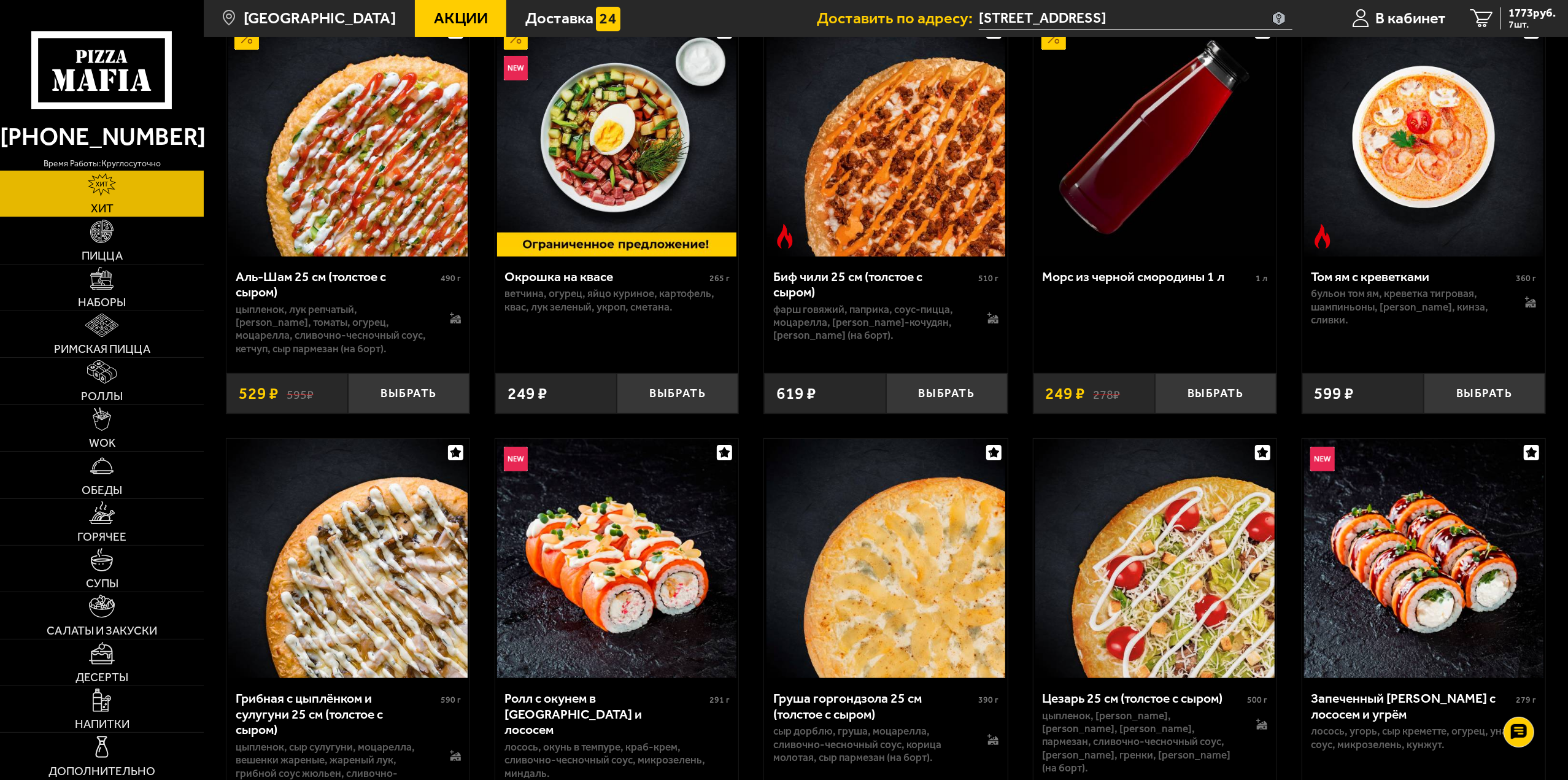
scroll to position [122, 0]
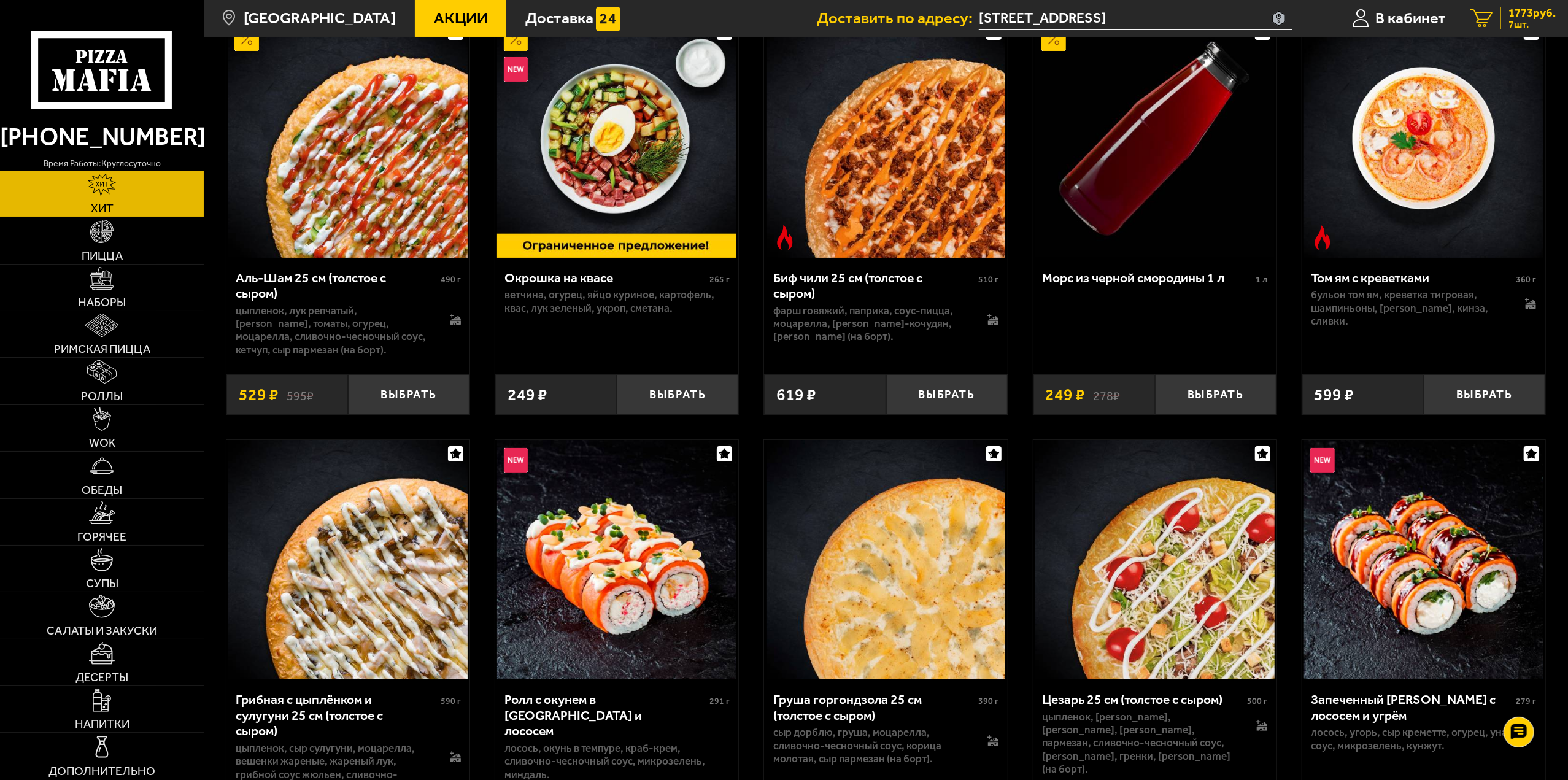
click at [1521, 16] on span "1773 руб." at bounding box center [1532, 14] width 47 height 12
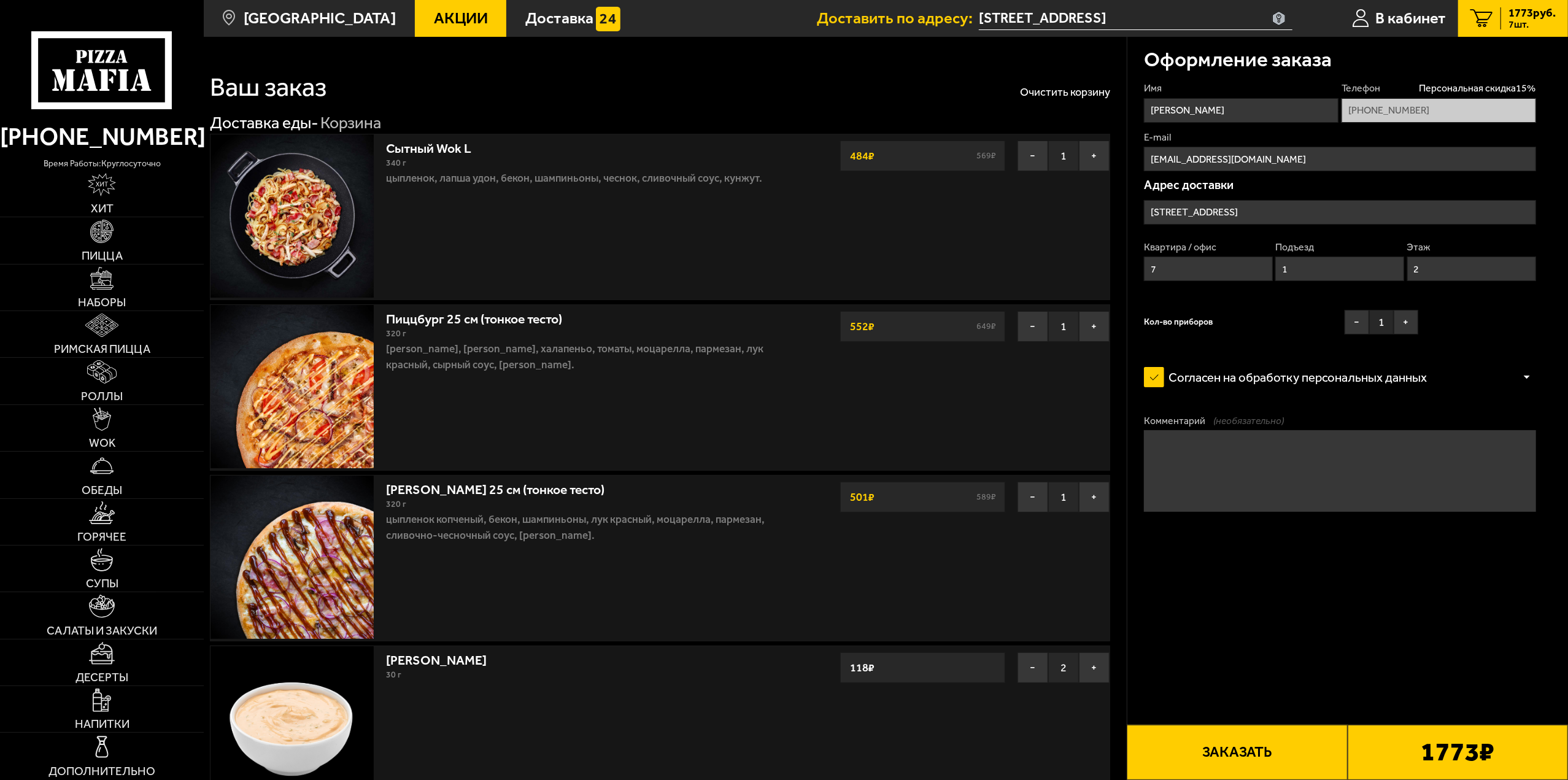
click at [1316, 754] on button "Заказать" at bounding box center [1237, 753] width 220 height 56
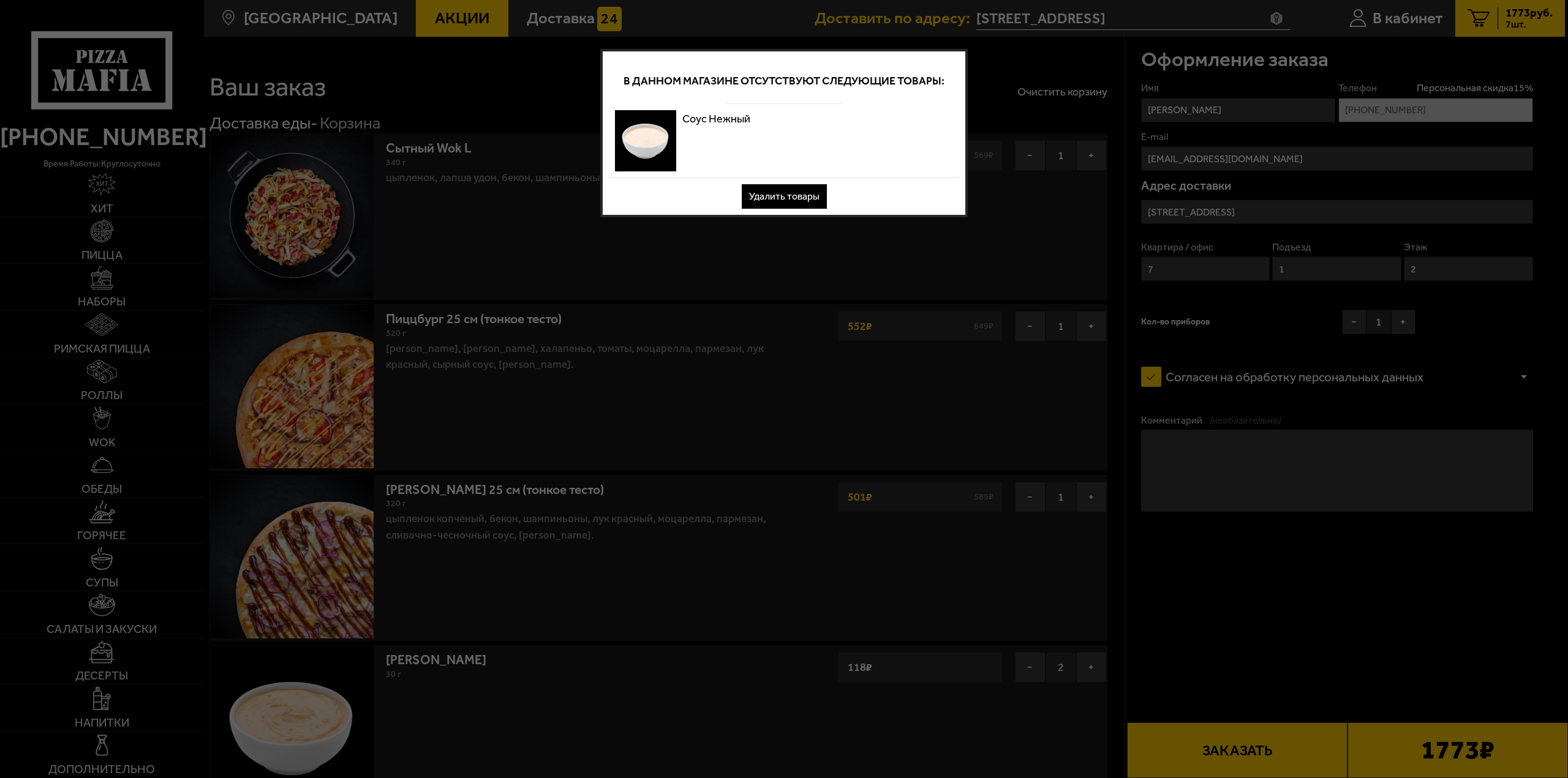
click at [781, 196] on button "Удалить товары" at bounding box center [784, 196] width 85 height 25
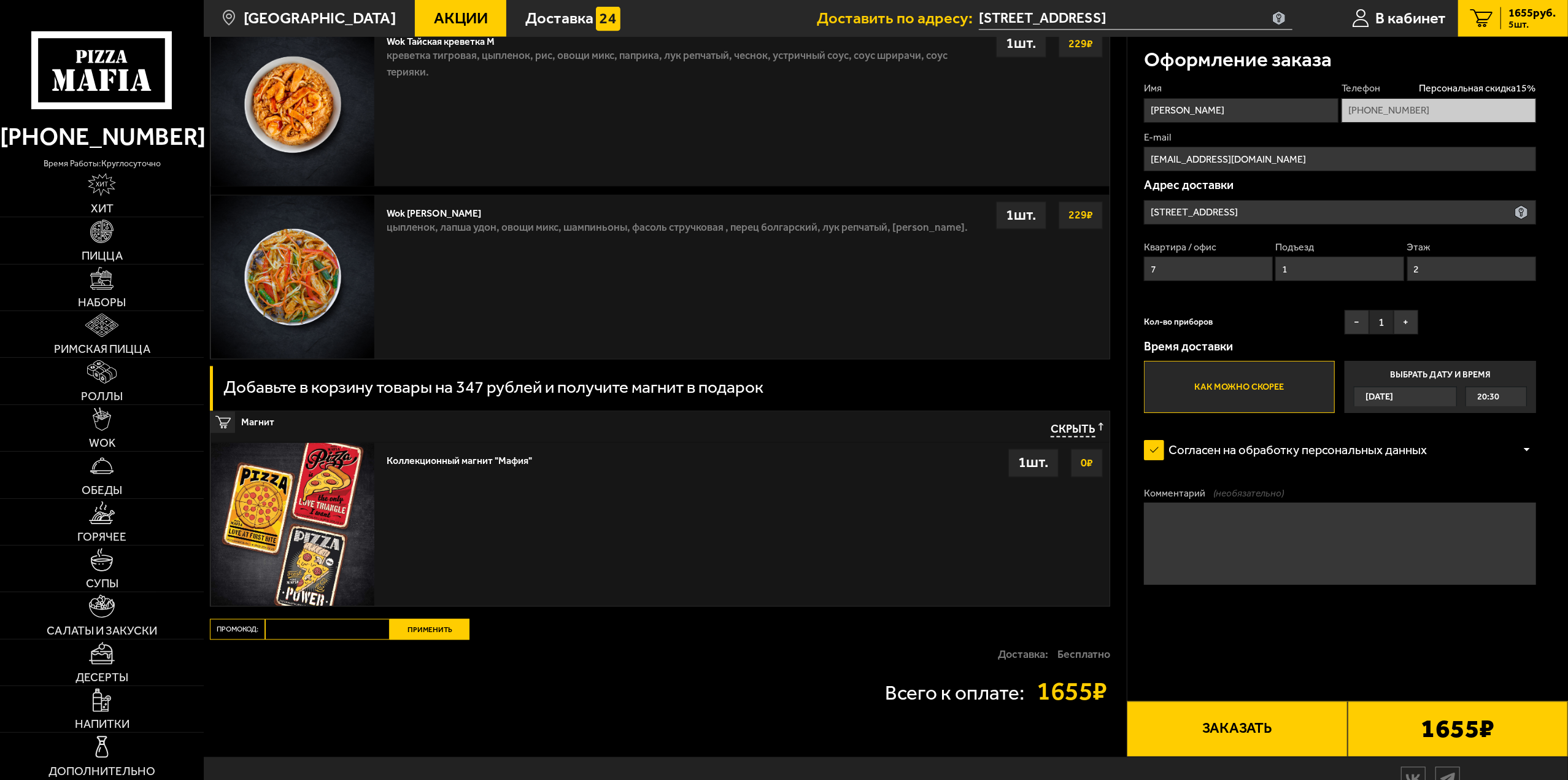
scroll to position [2209, 0]
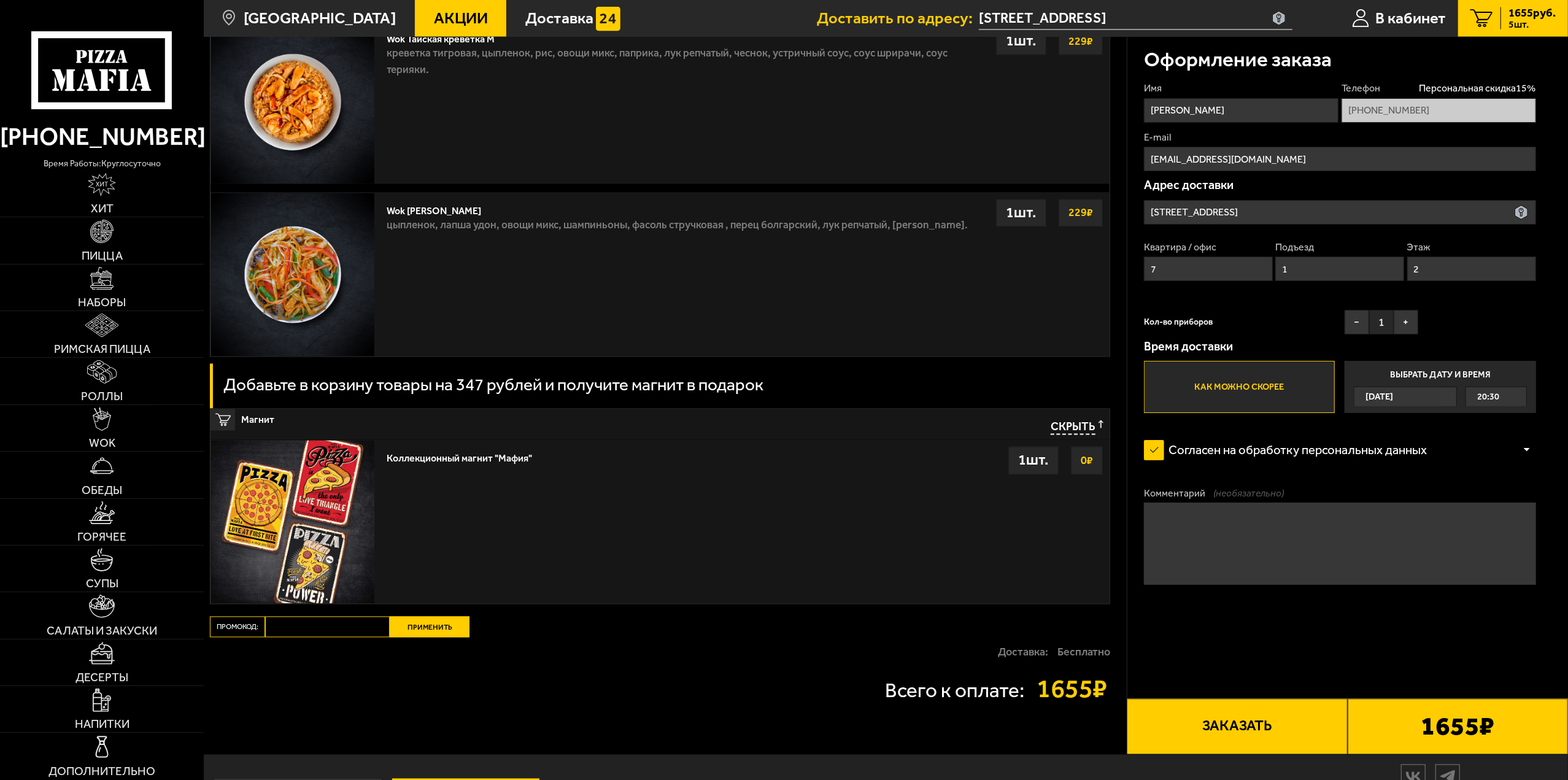
click at [518, 504] on div "Коллекционный магнит "Мафия" Выбрать 0 ₽ 1 шт." at bounding box center [745, 522] width 729 height 163
click at [1037, 432] on div "Скрыть" at bounding box center [1070, 428] width 68 height 15
click at [709, 526] on div "Коллекционный магнит "Мафия" Выбрать 0 ₽ 1 шт." at bounding box center [745, 522] width 729 height 163
click at [494, 540] on div "Коллекционный магнит "Мафия" Выбрать 0 ₽ 1 шт." at bounding box center [745, 522] width 729 height 163
click at [1047, 464] on div "1 шт." at bounding box center [1033, 461] width 50 height 29
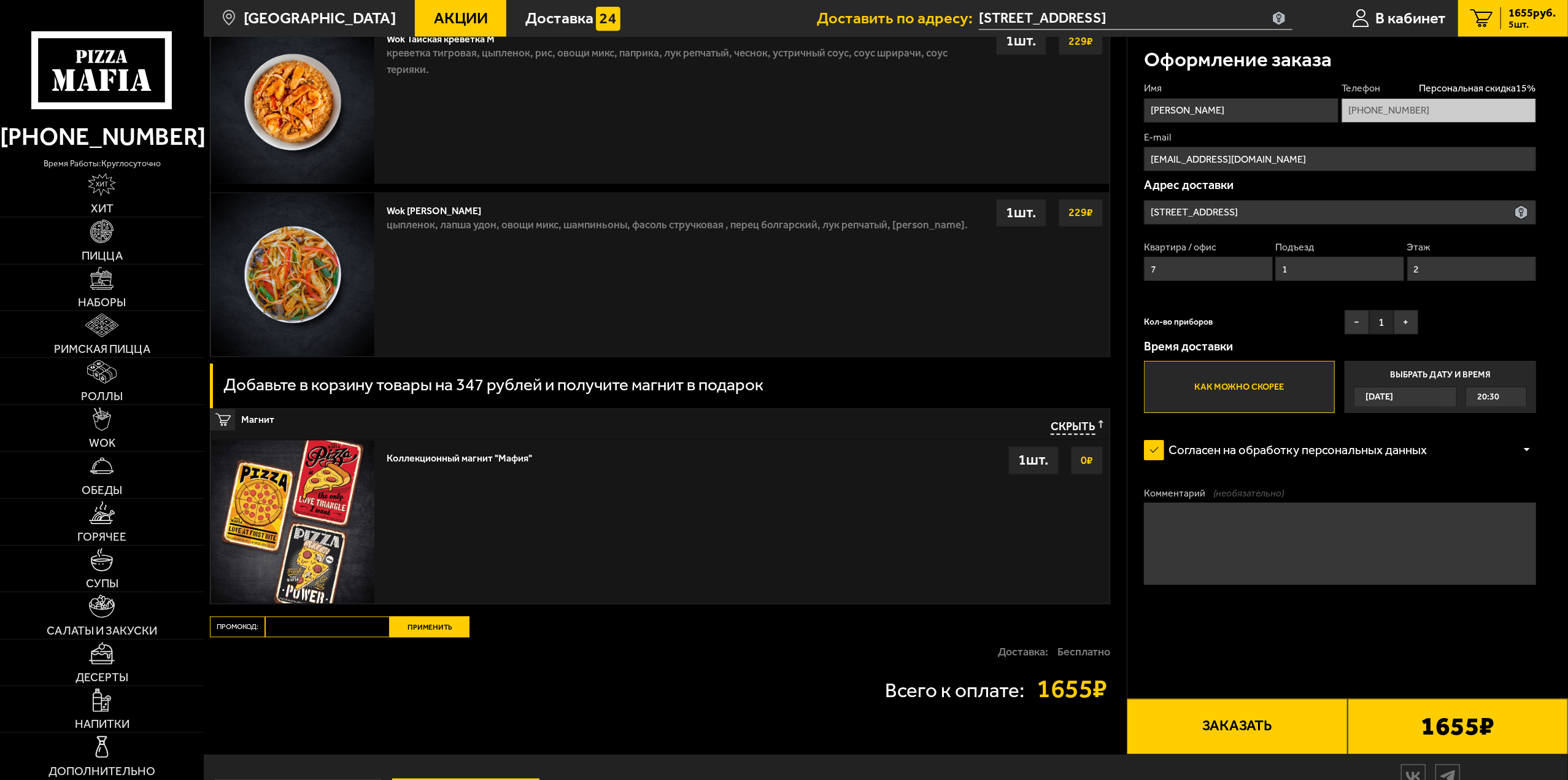
click at [1089, 461] on strong "0 ₽" at bounding box center [1086, 461] width 19 height 23
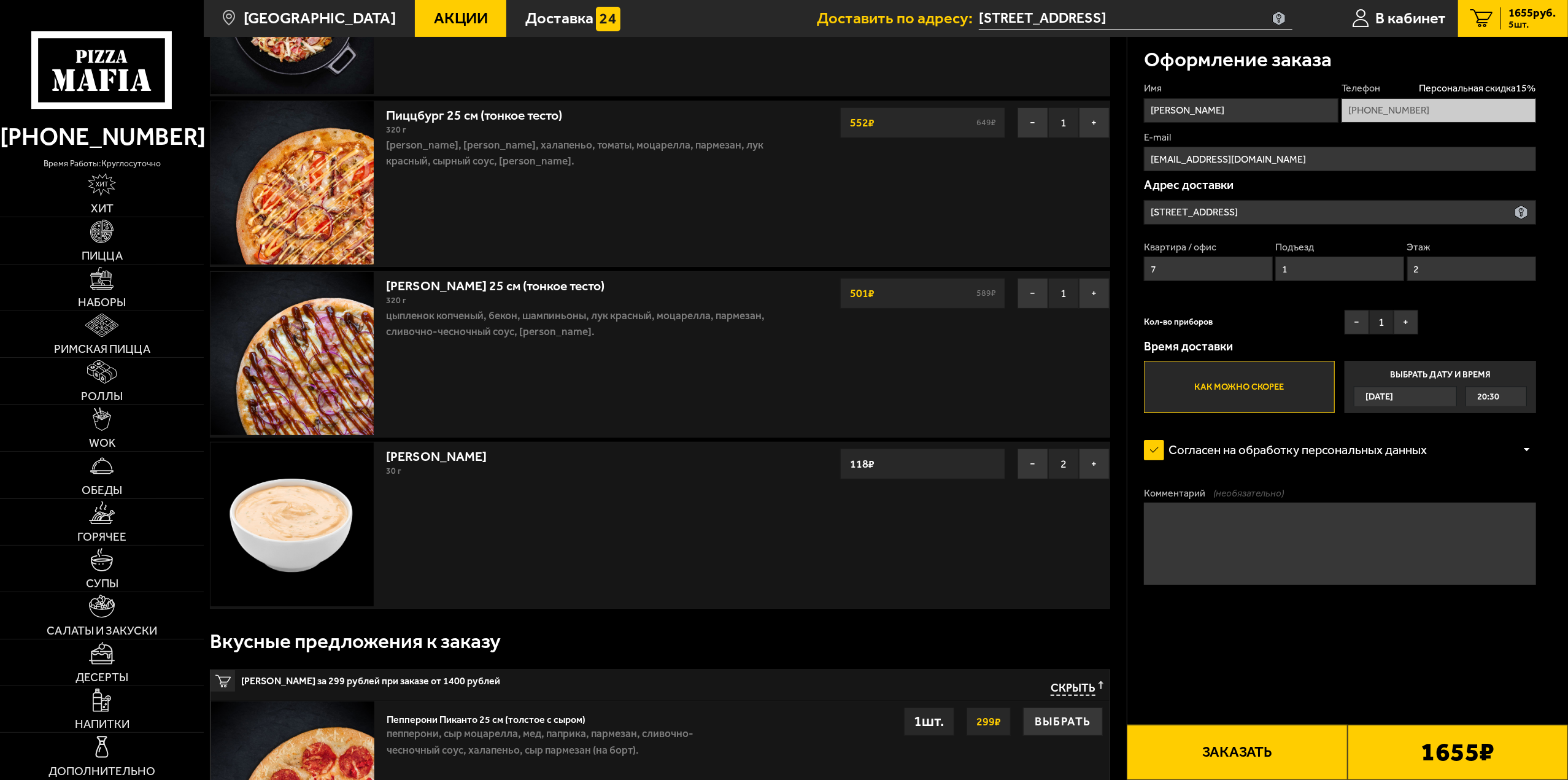
scroll to position [0, 0]
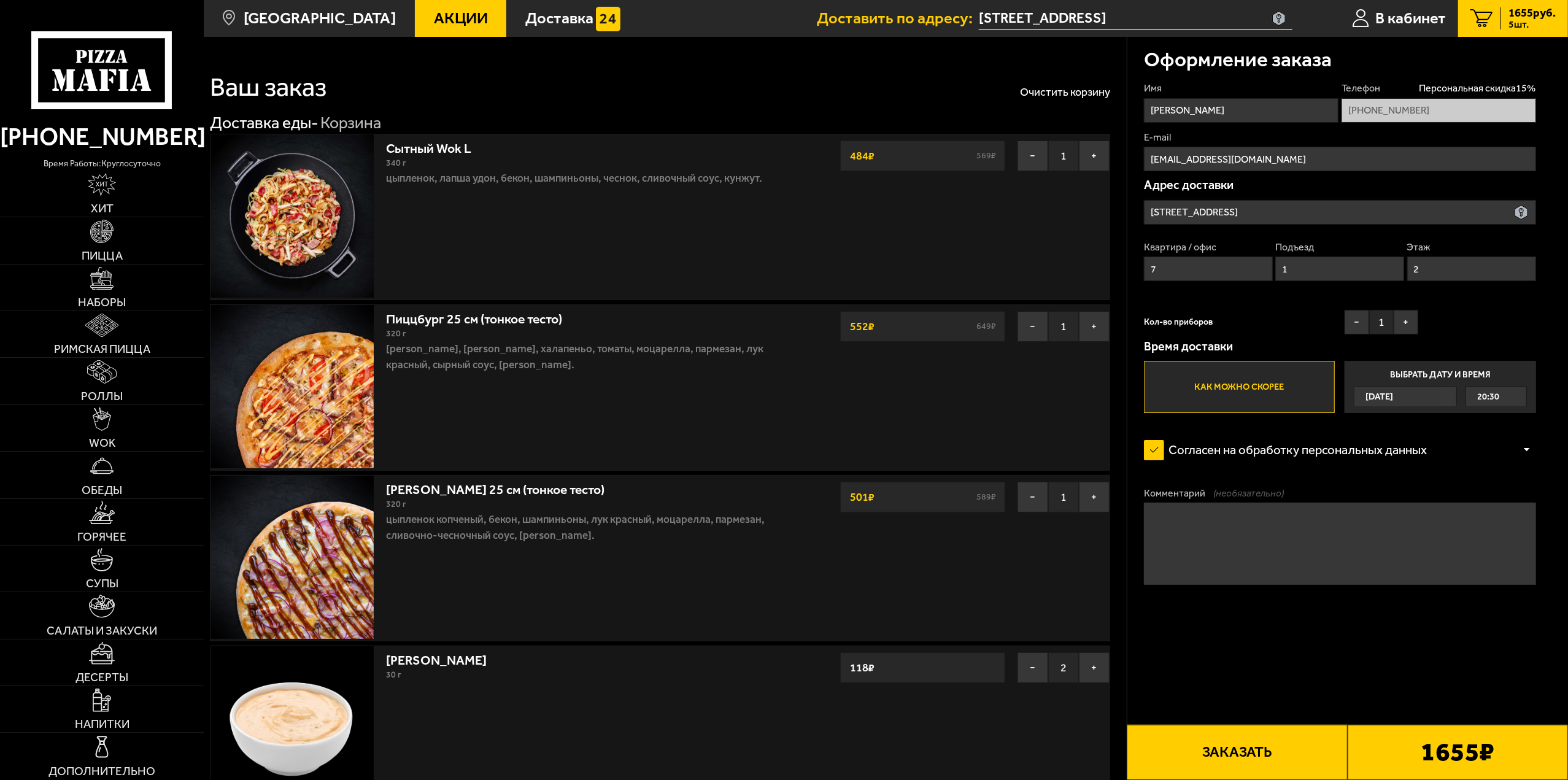
click at [1275, 754] on button "Заказать" at bounding box center [1237, 753] width 220 height 56
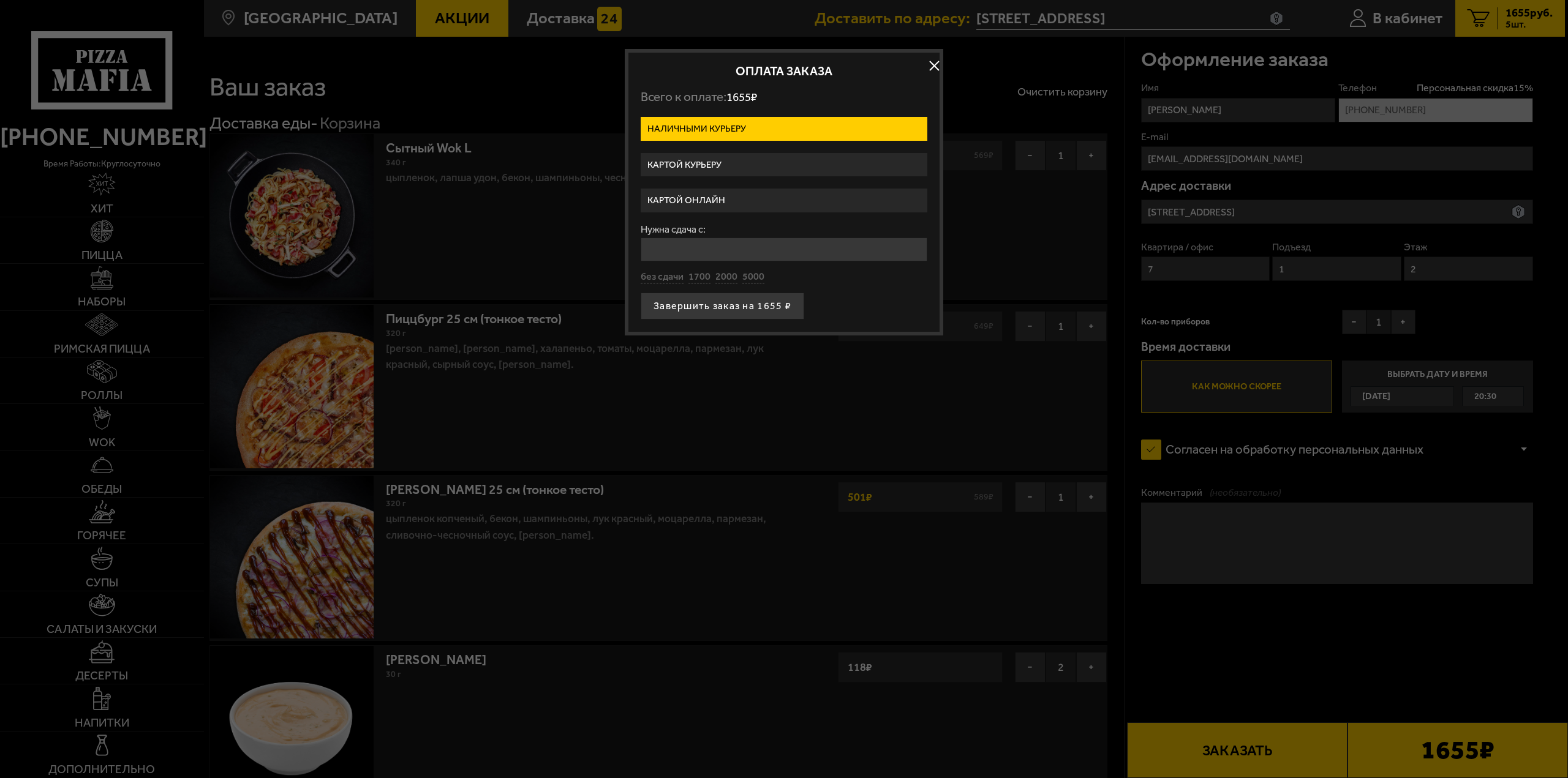
click at [715, 162] on label "Картой курьеру" at bounding box center [784, 165] width 286 height 24
click at [0, 0] on input "Картой курьеру" at bounding box center [0, 0] width 0 height 0
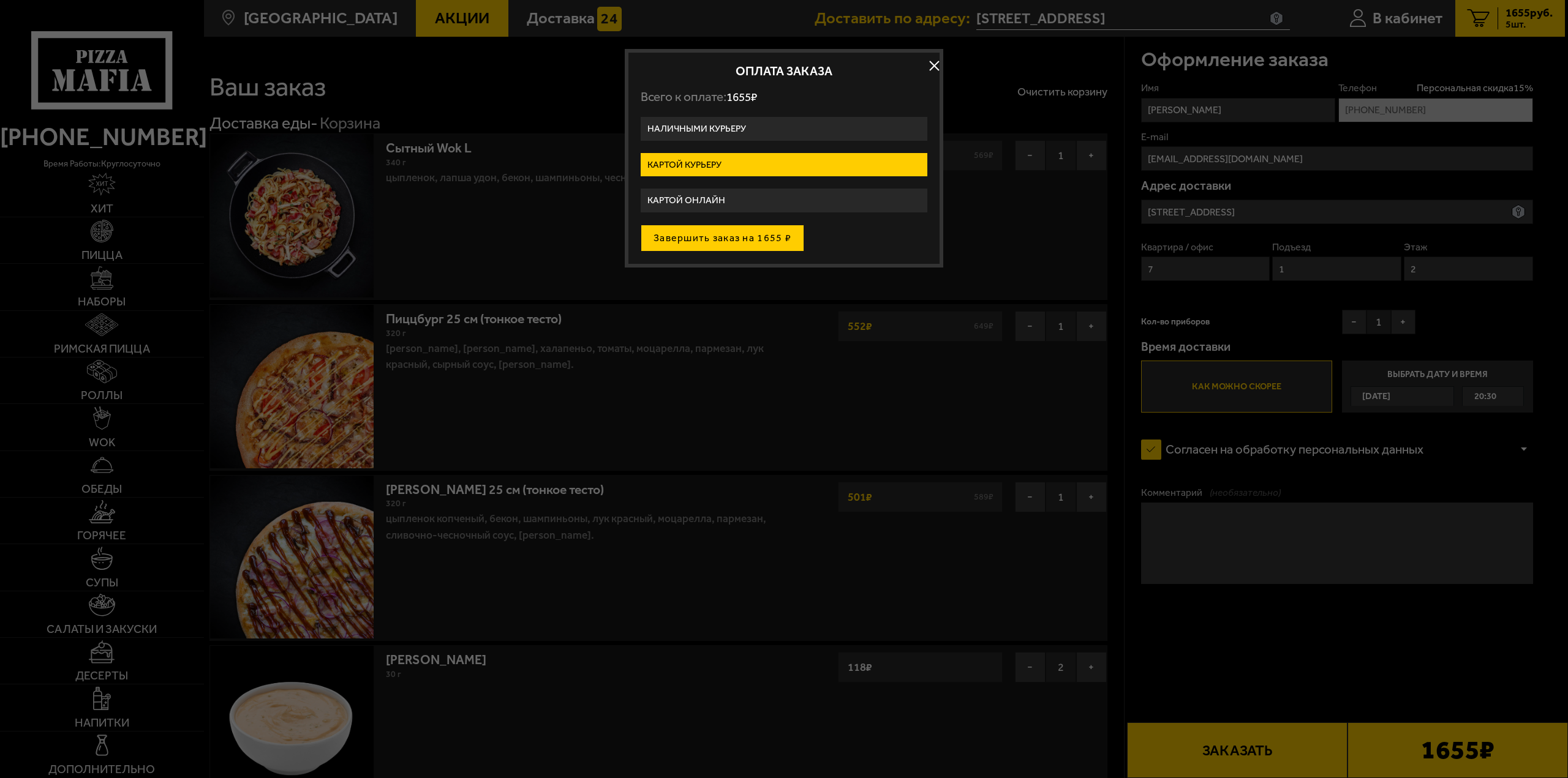
click at [685, 235] on button "Завершить заказ на 1655 ₽" at bounding box center [722, 238] width 163 height 27
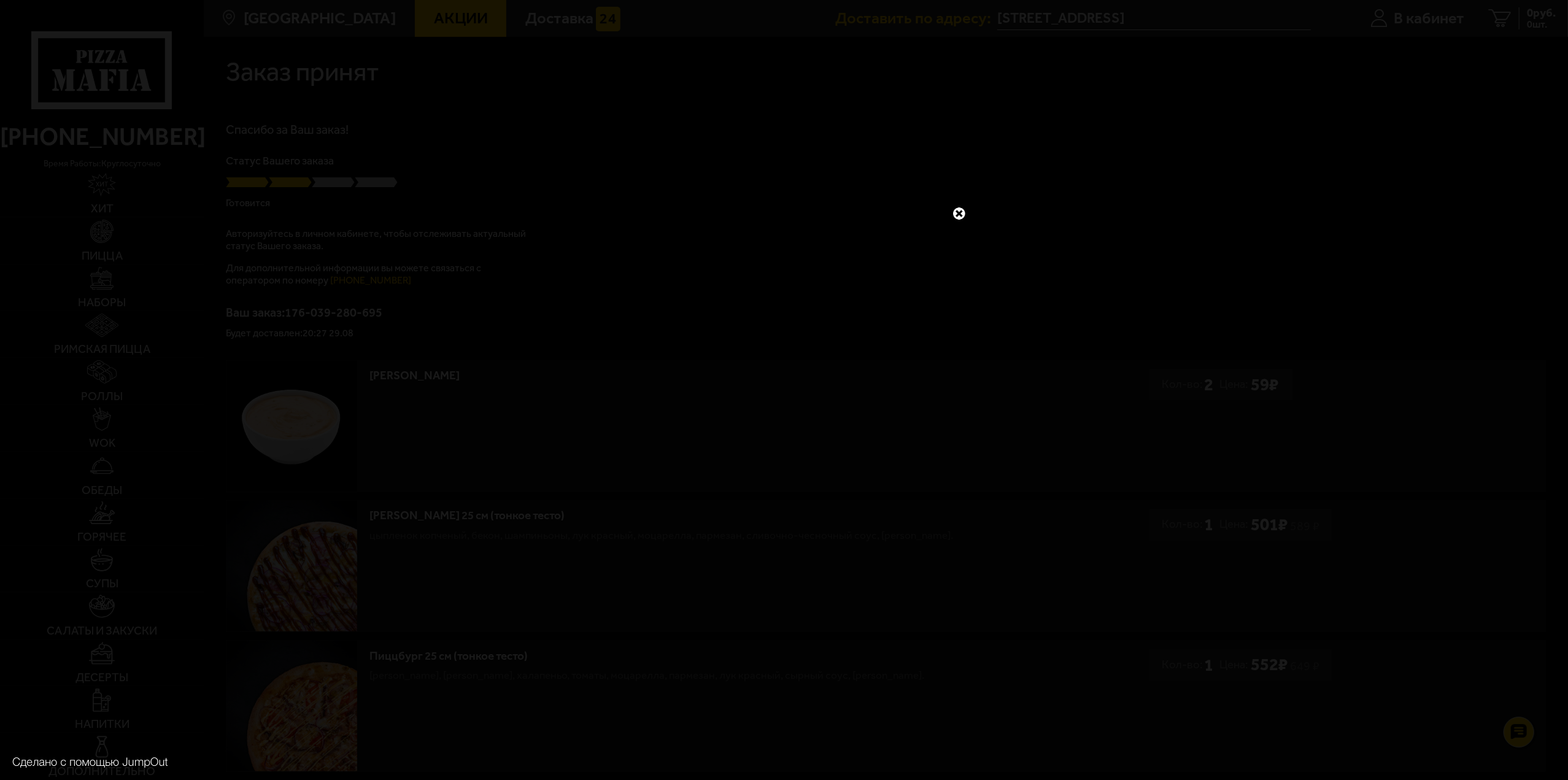
click at [651, 687] on div at bounding box center [784, 390] width 1568 height 780
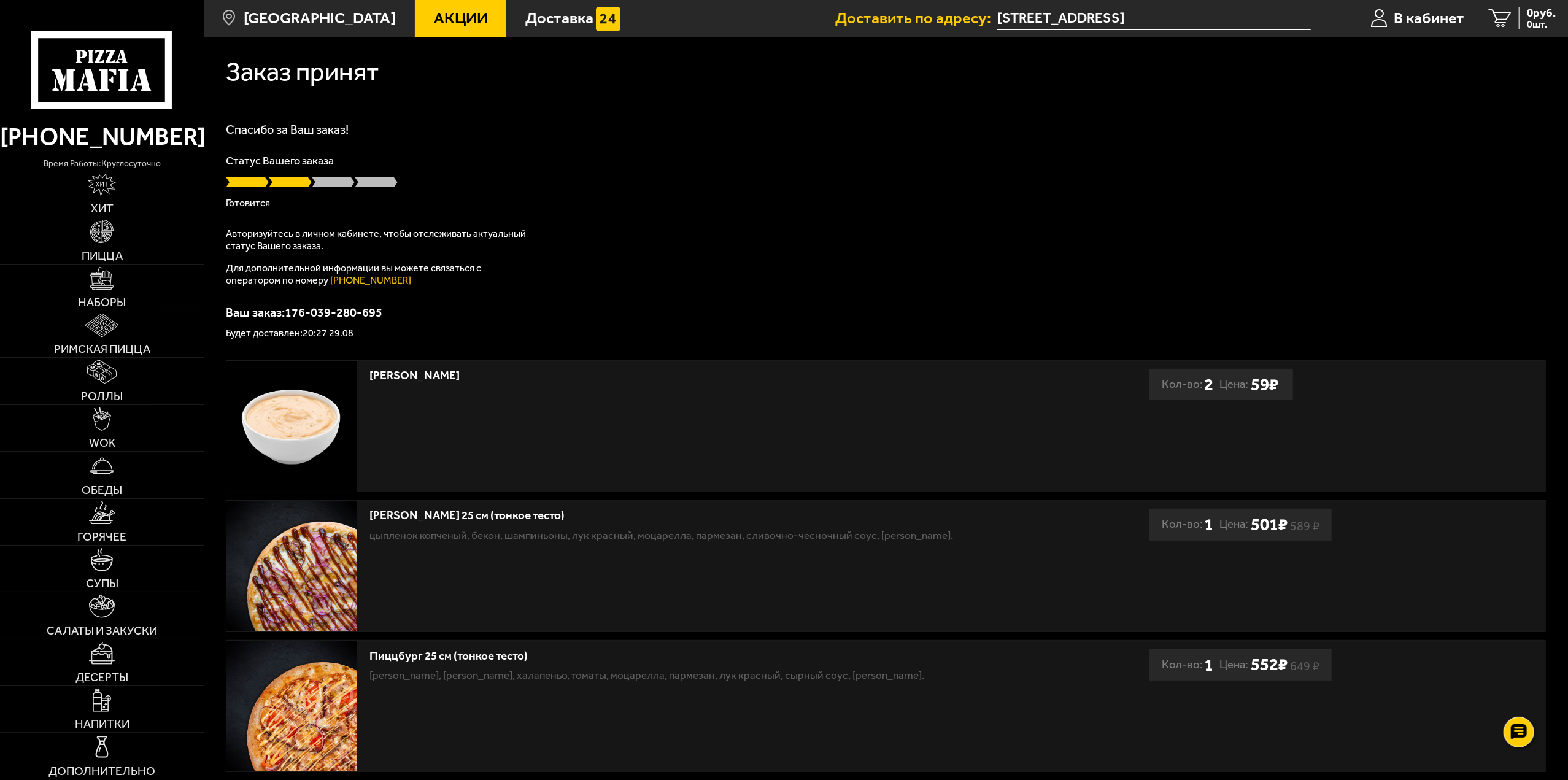
click at [1026, 219] on div "Спасибо за Ваш заказ! Статус Вашего заказа Готовится Авторизуйтесь в личном каб…" at bounding box center [886, 231] width 1320 height 215
drag, startPoint x: 249, startPoint y: 196, endPoint x: 279, endPoint y: 204, distance: 31.0
click at [279, 204] on div "Статус Вашего заказа [PERSON_NAME]" at bounding box center [886, 182] width 1320 height 53
